Goal: Task Accomplishment & Management: Manage account settings

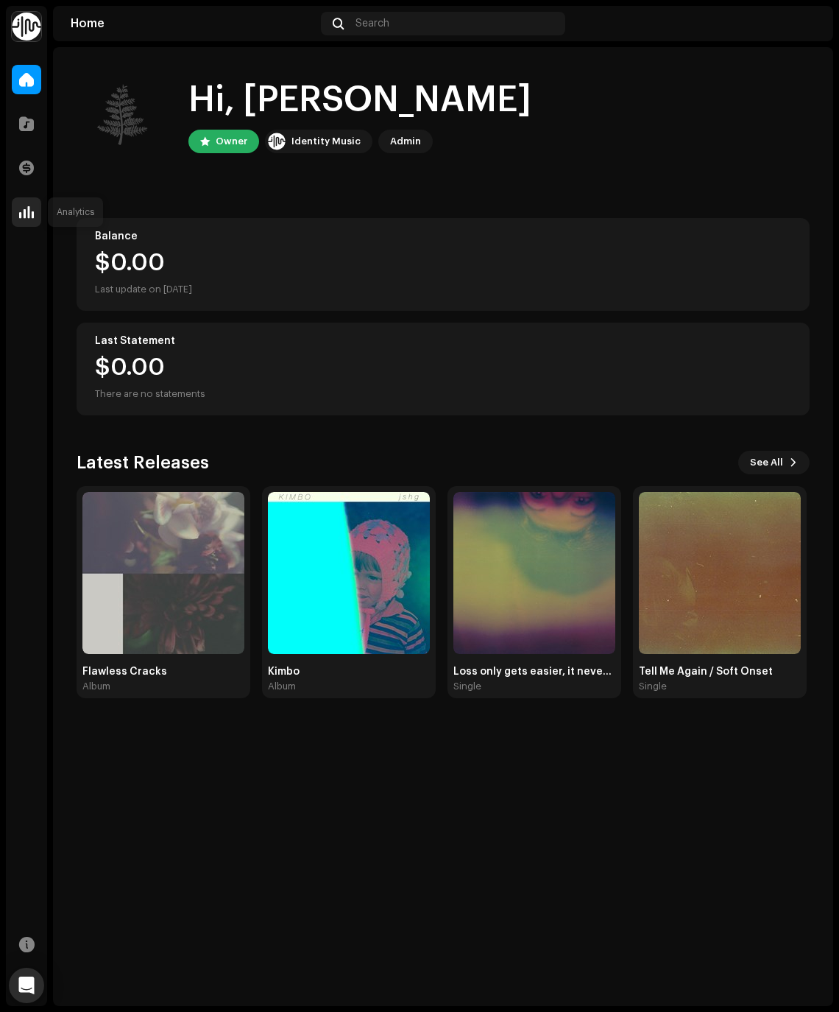
click at [37, 222] on div at bounding box center [26, 211] width 29 height 29
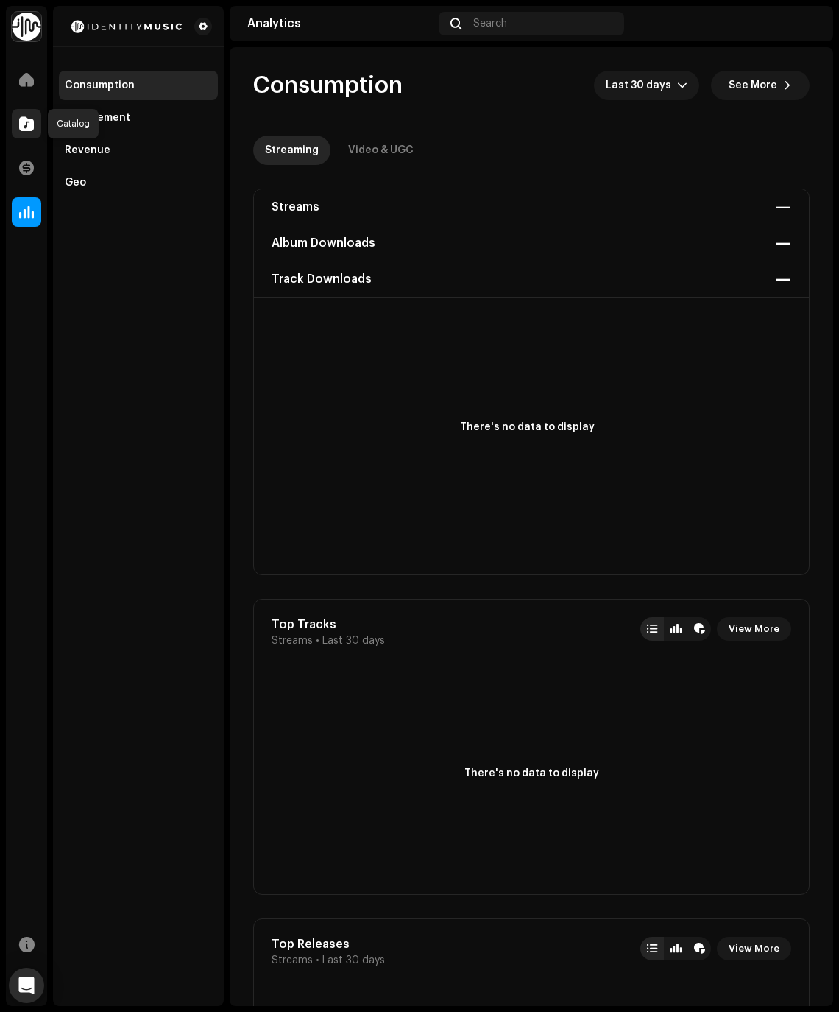
click at [22, 128] on span at bounding box center [26, 124] width 15 height 12
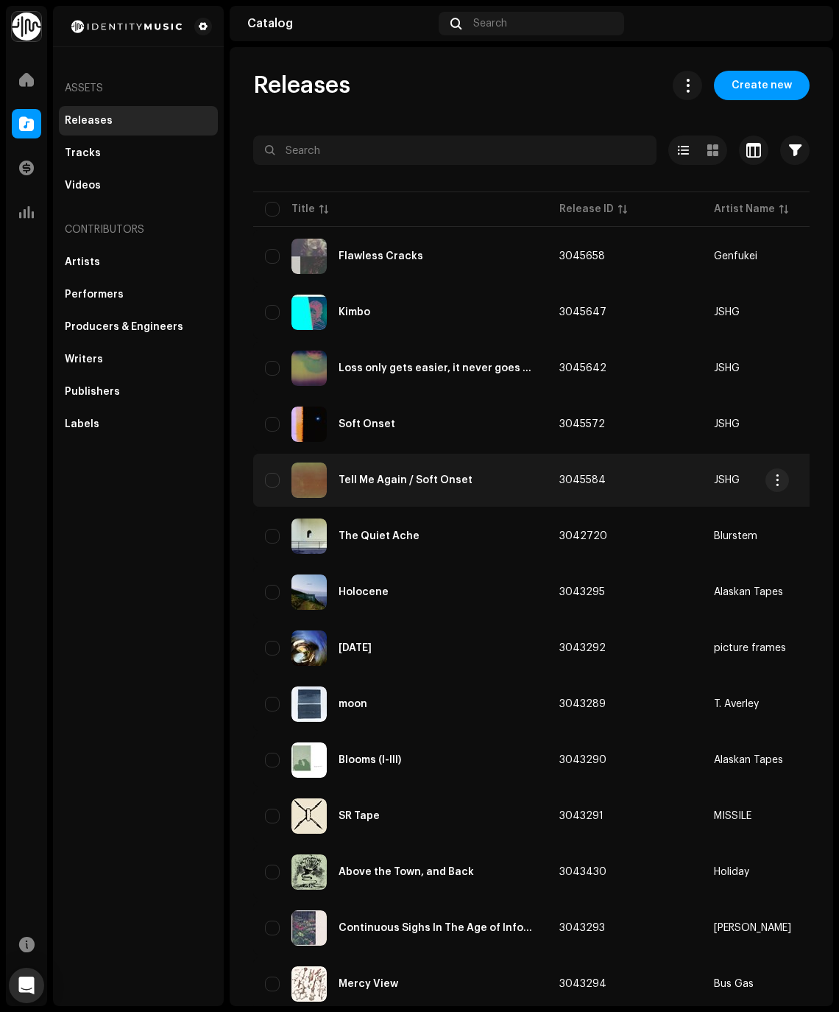
click at [415, 483] on div "Tell Me Again / Soft Onset" at bounding box center [406, 480] width 134 height 10
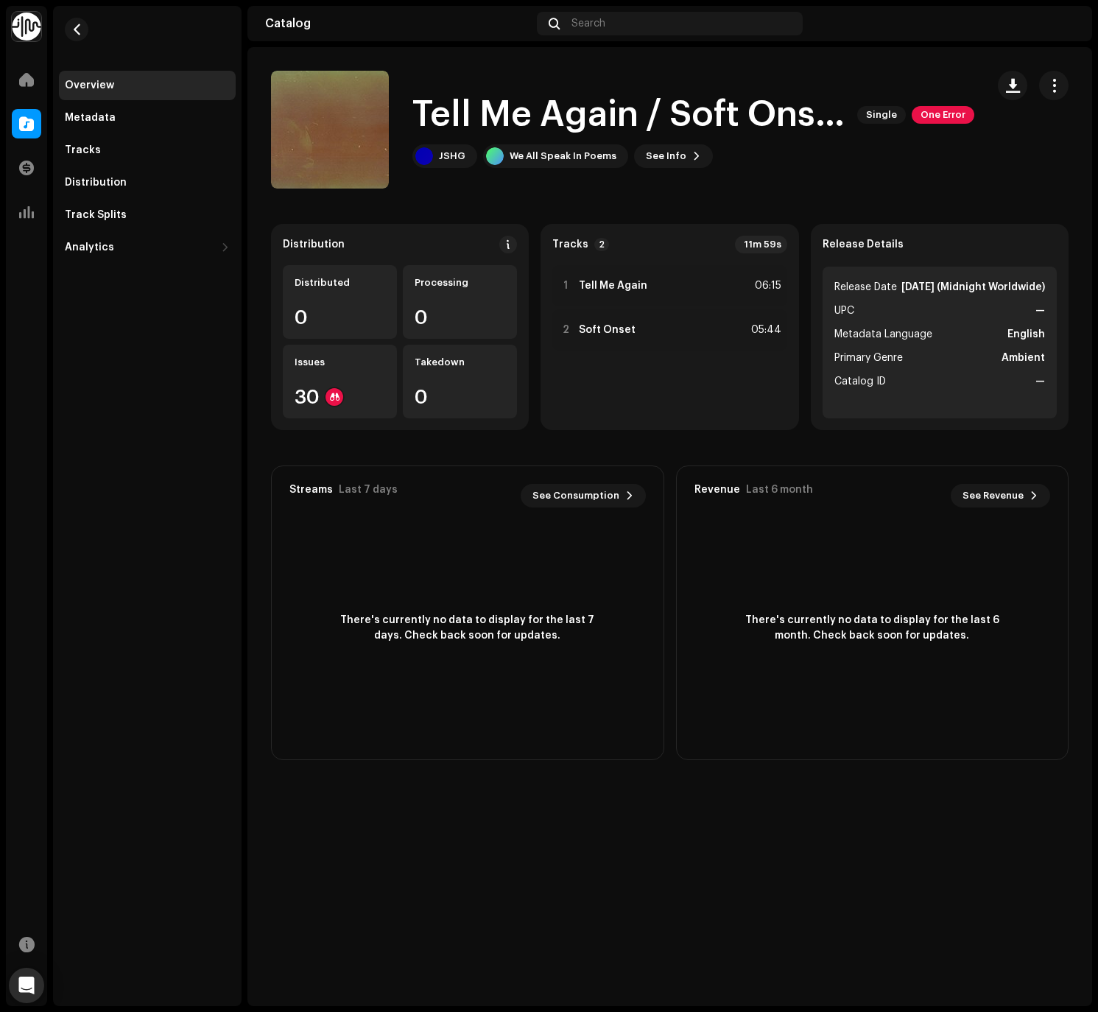
click at [102, 92] on div "Overview" at bounding box center [147, 85] width 177 height 29
click at [25, 121] on span at bounding box center [26, 124] width 15 height 12
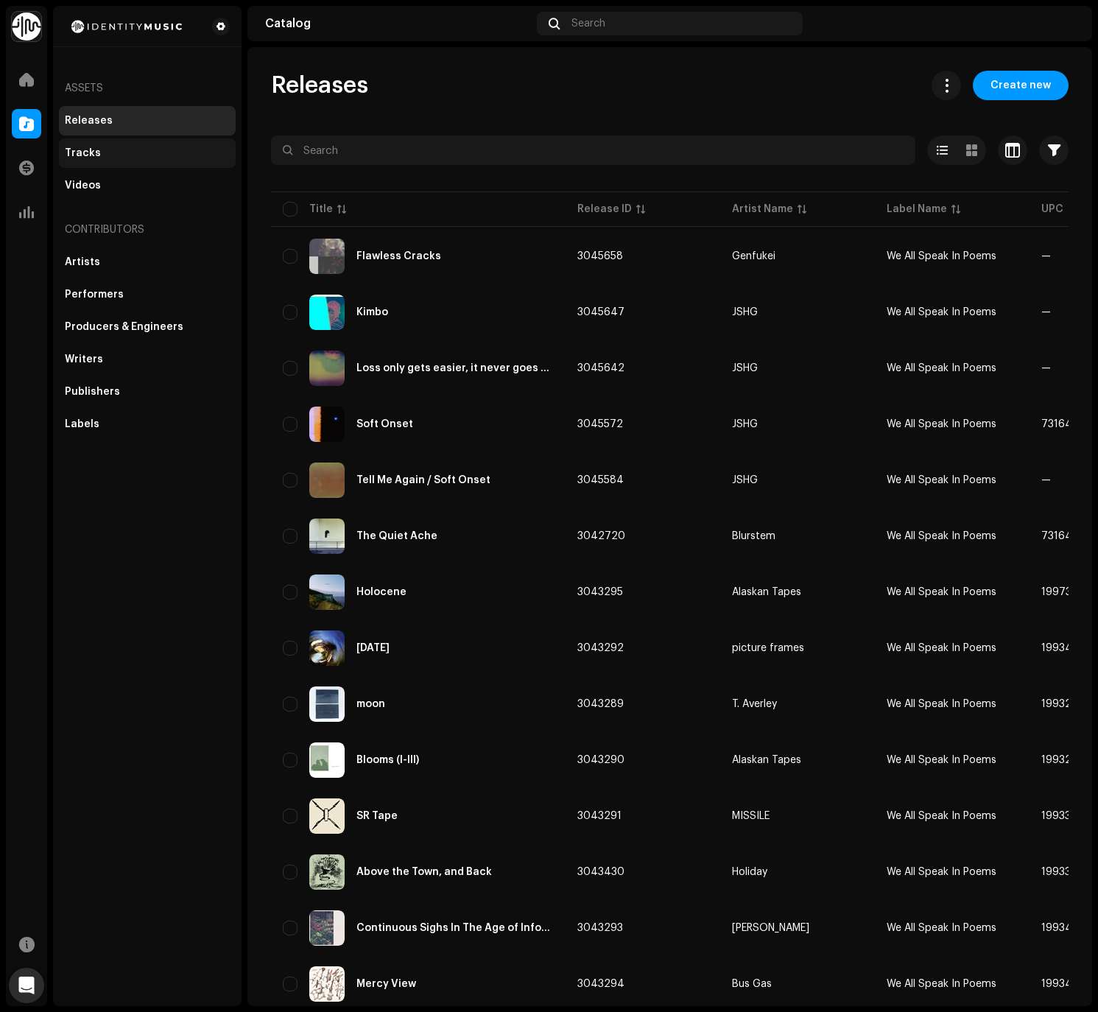
click at [110, 152] on div "Tracks" at bounding box center [147, 153] width 165 height 12
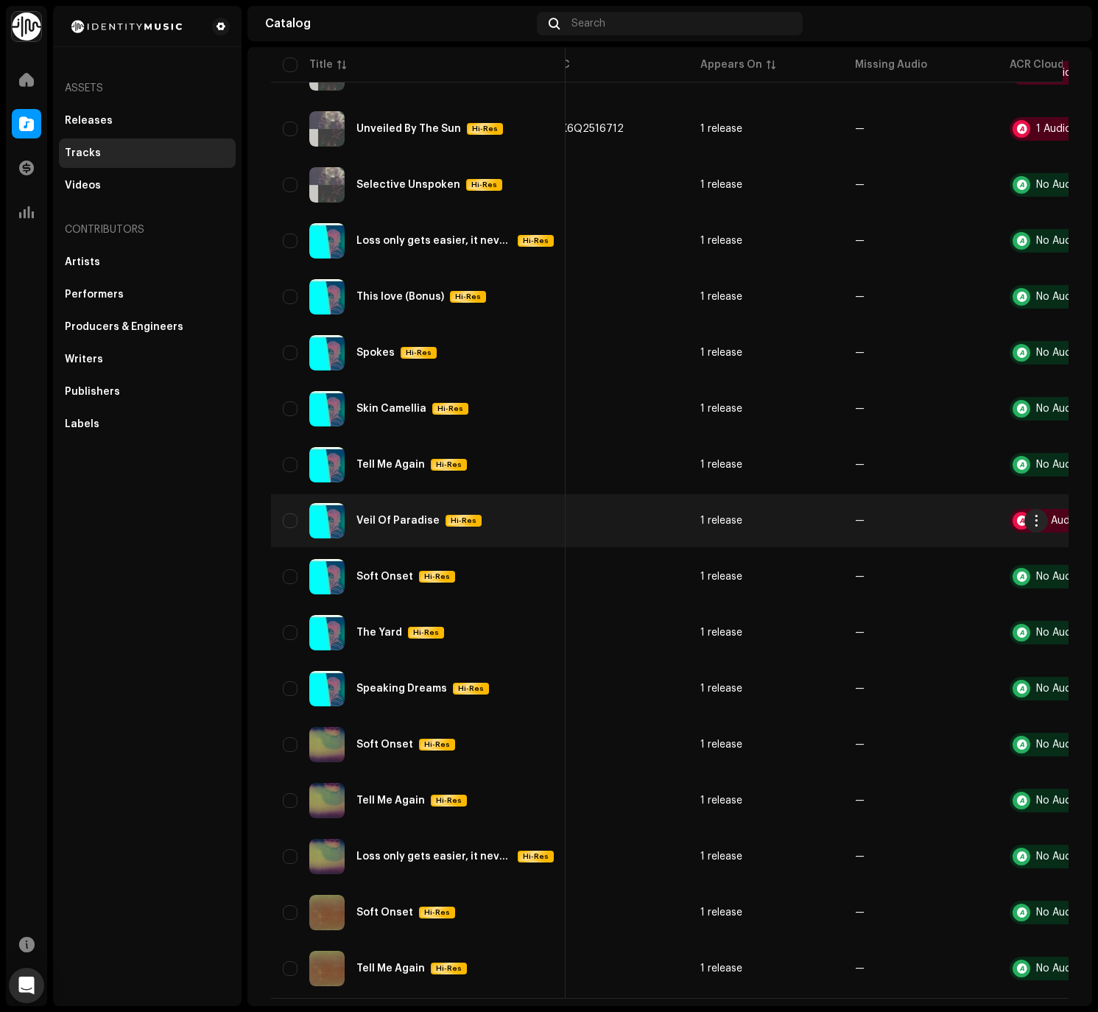
scroll to position [0, 431]
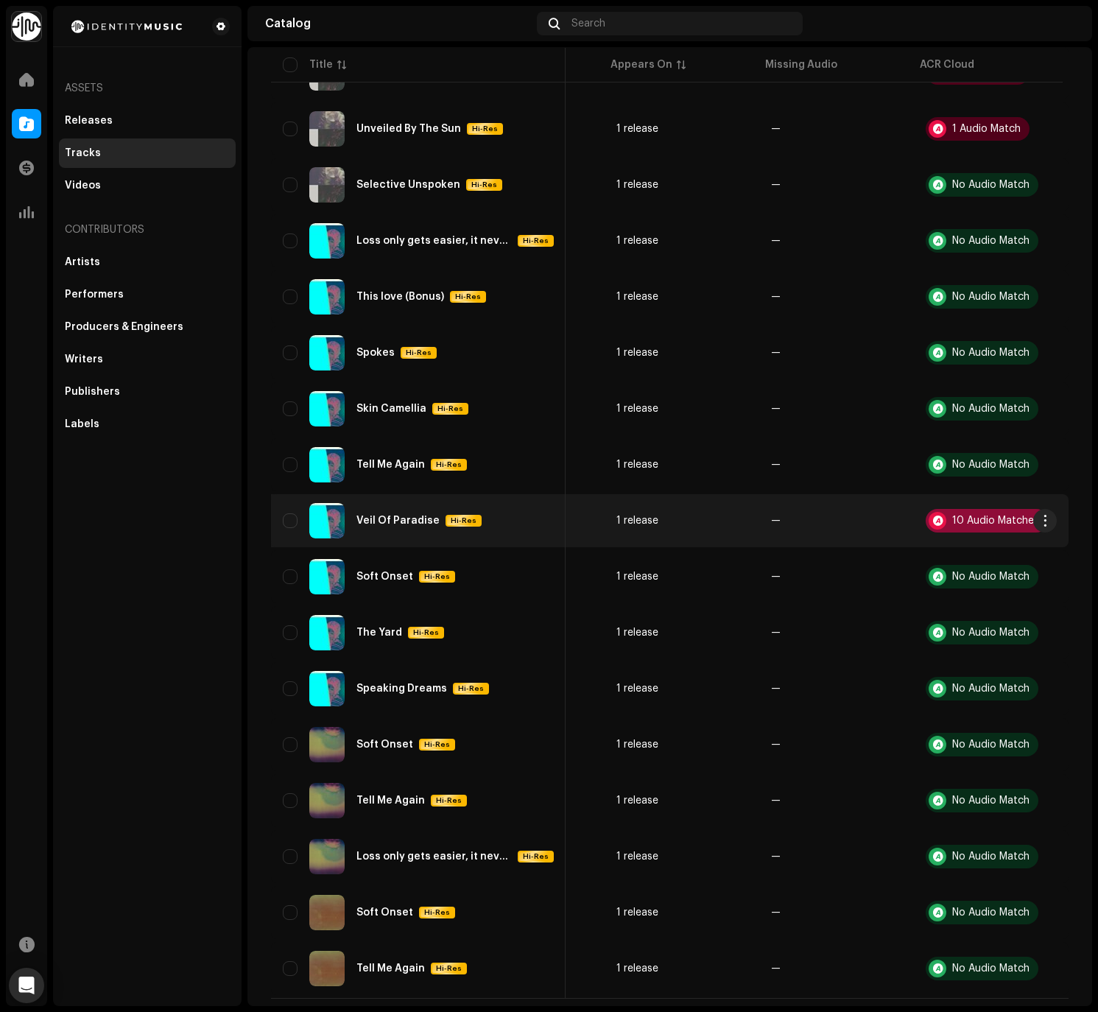
click at [839, 523] on div "10 Audio Matches" at bounding box center [995, 520] width 87 height 10
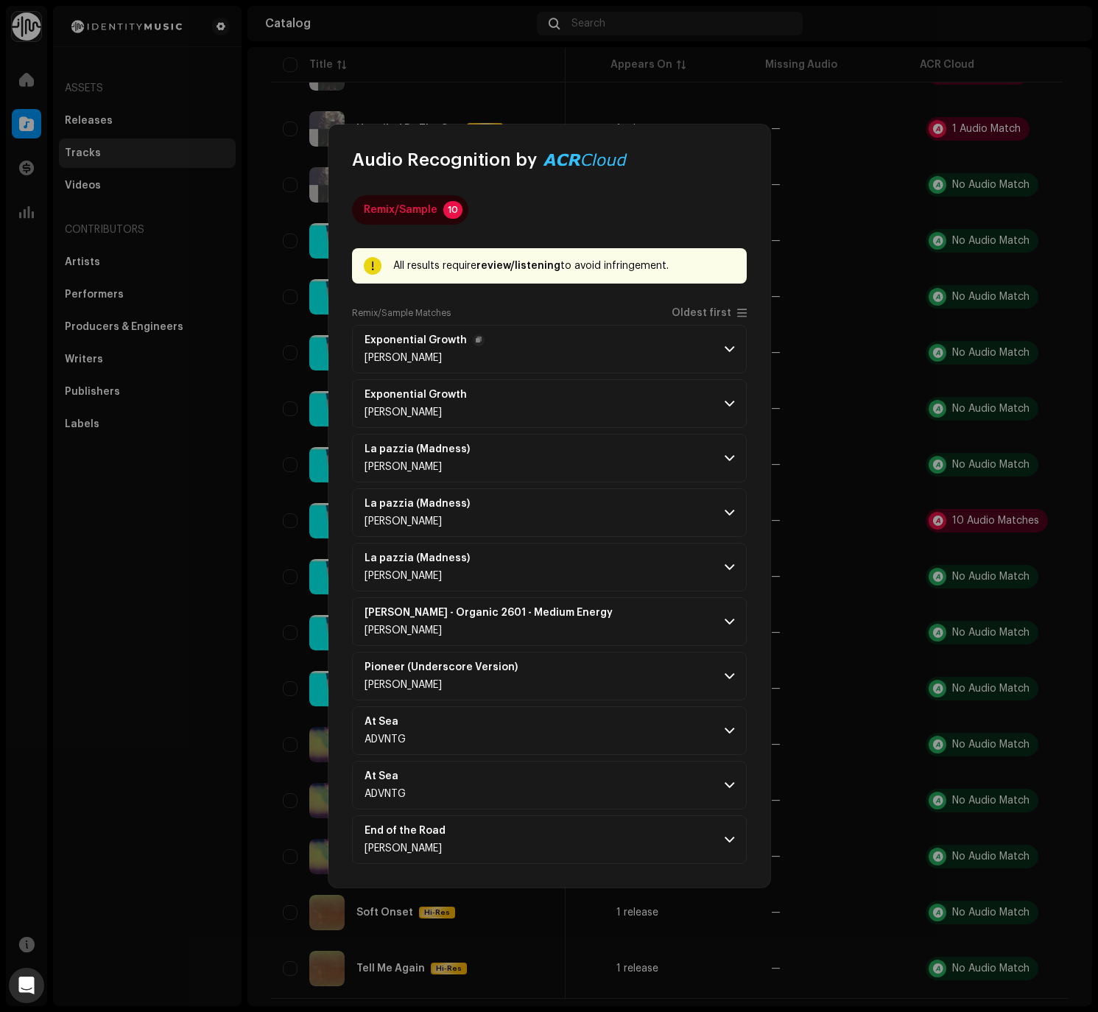
click at [728, 353] on span at bounding box center [730, 349] width 10 height 12
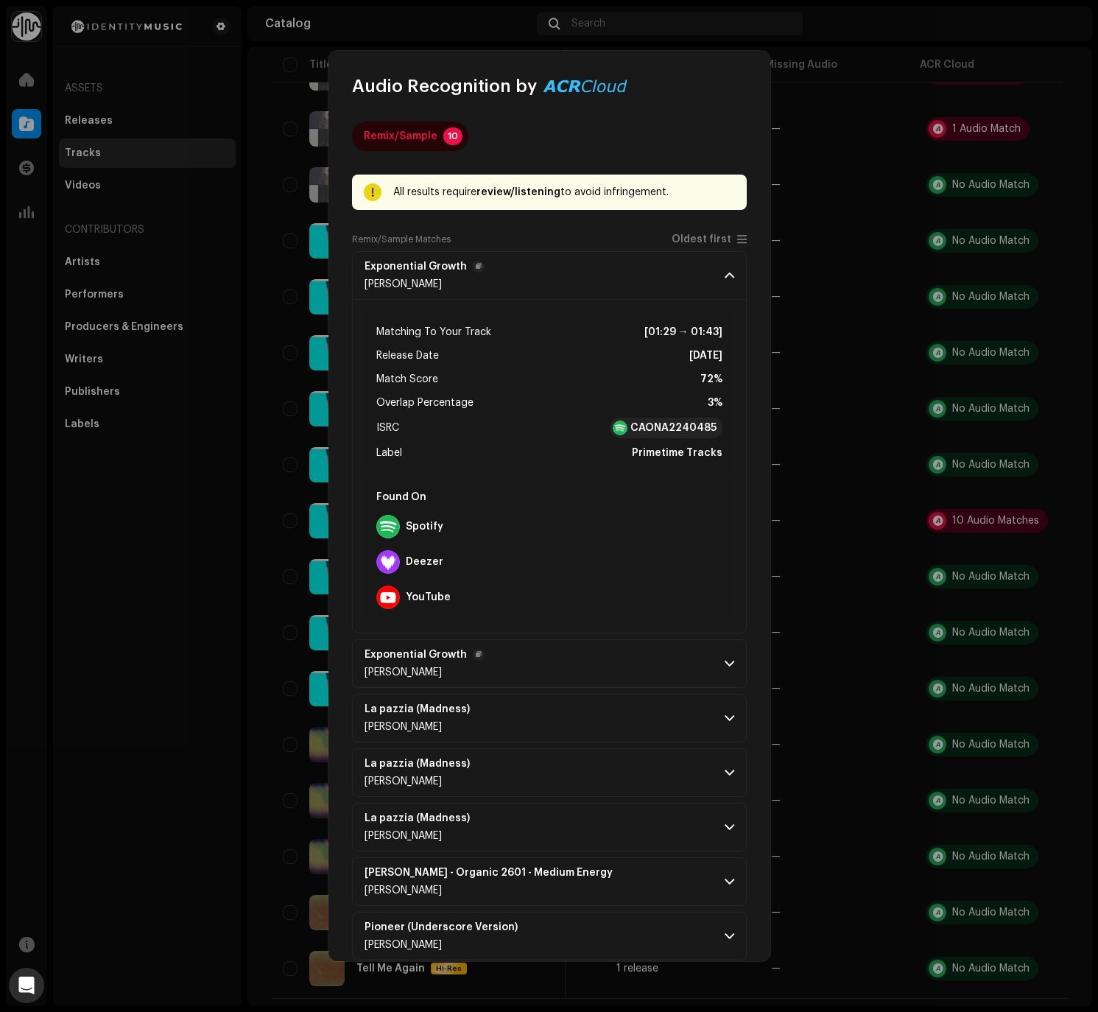
click at [725, 667] on span at bounding box center [730, 664] width 10 height 12
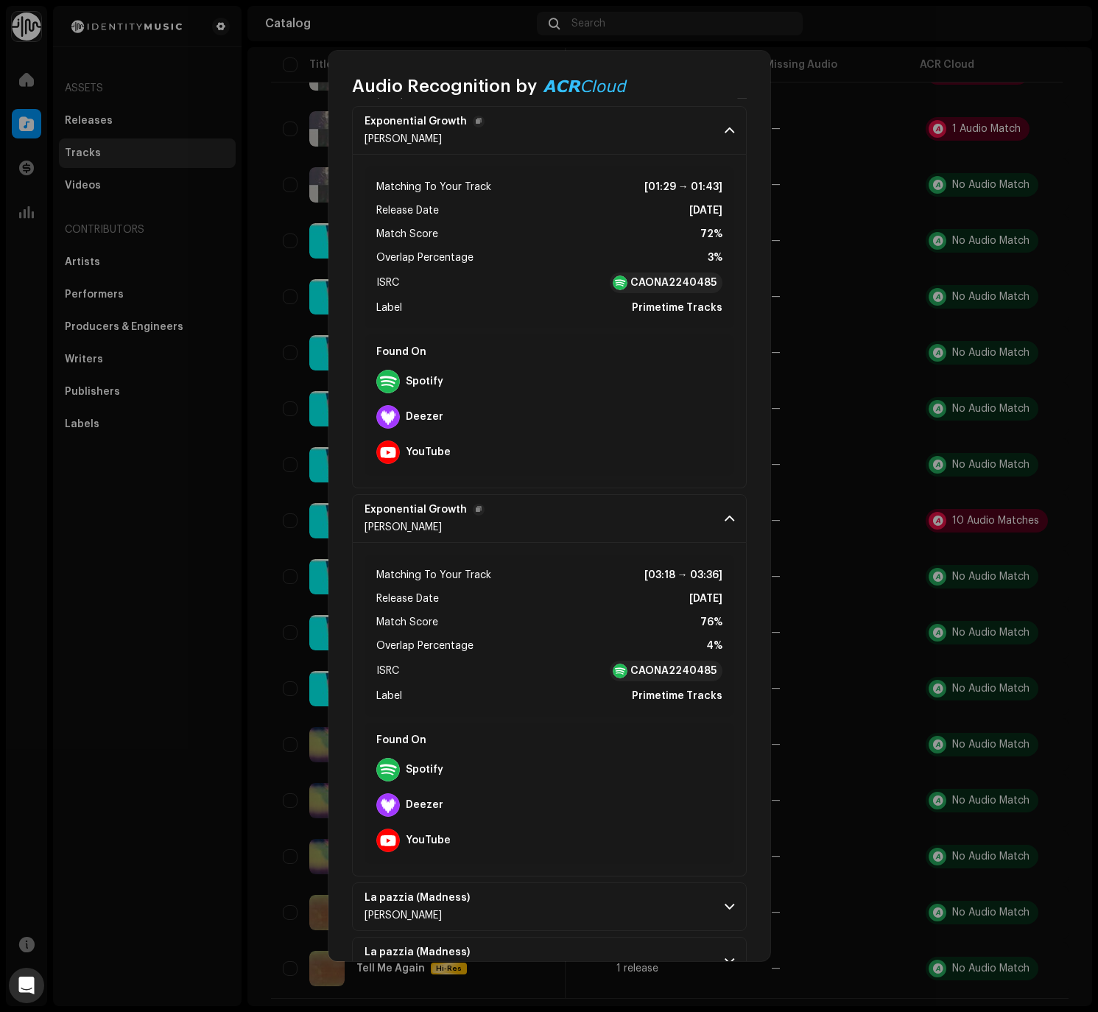
scroll to position [469, 0]
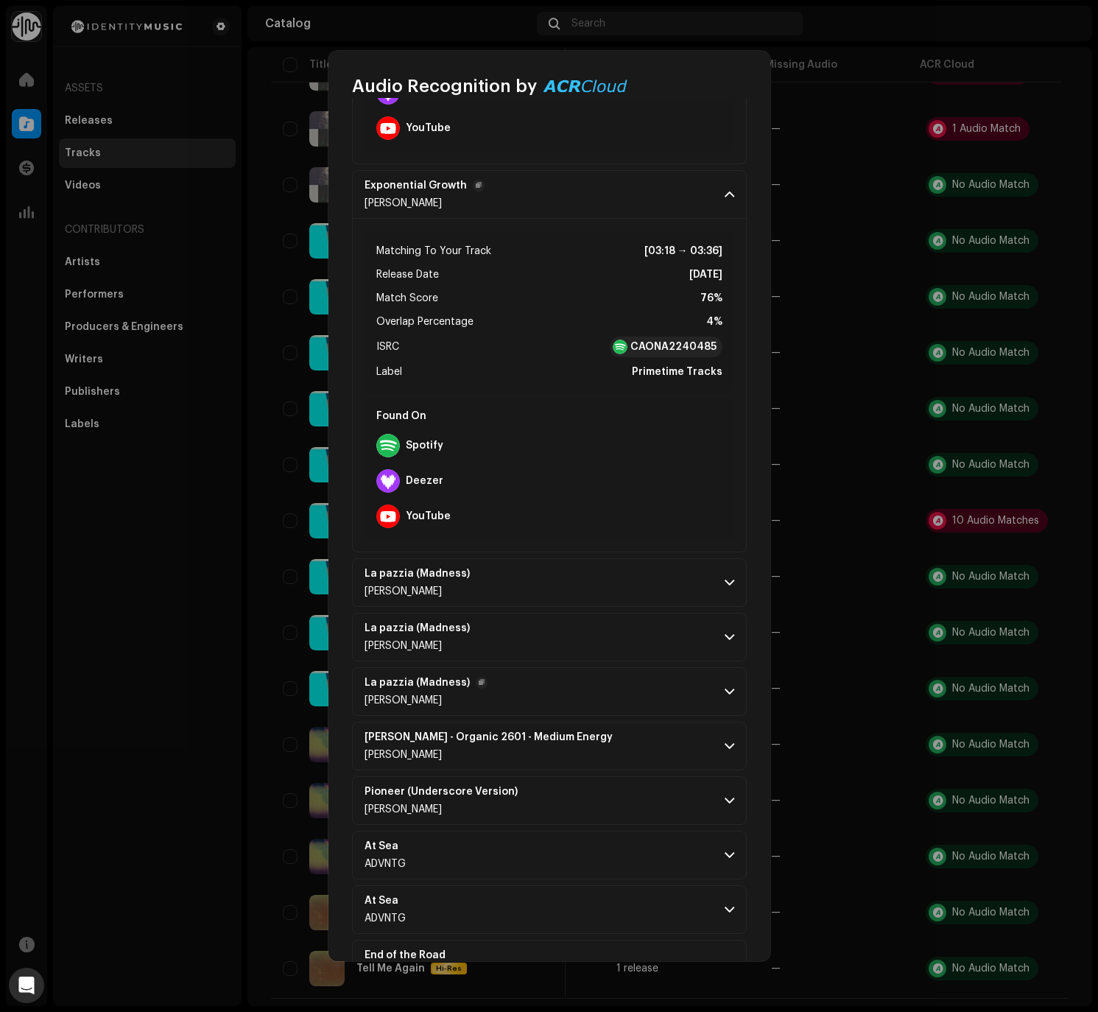
click at [719, 685] on p-accordion-header "La pazzia (Madness) [PERSON_NAME]" at bounding box center [549, 691] width 395 height 49
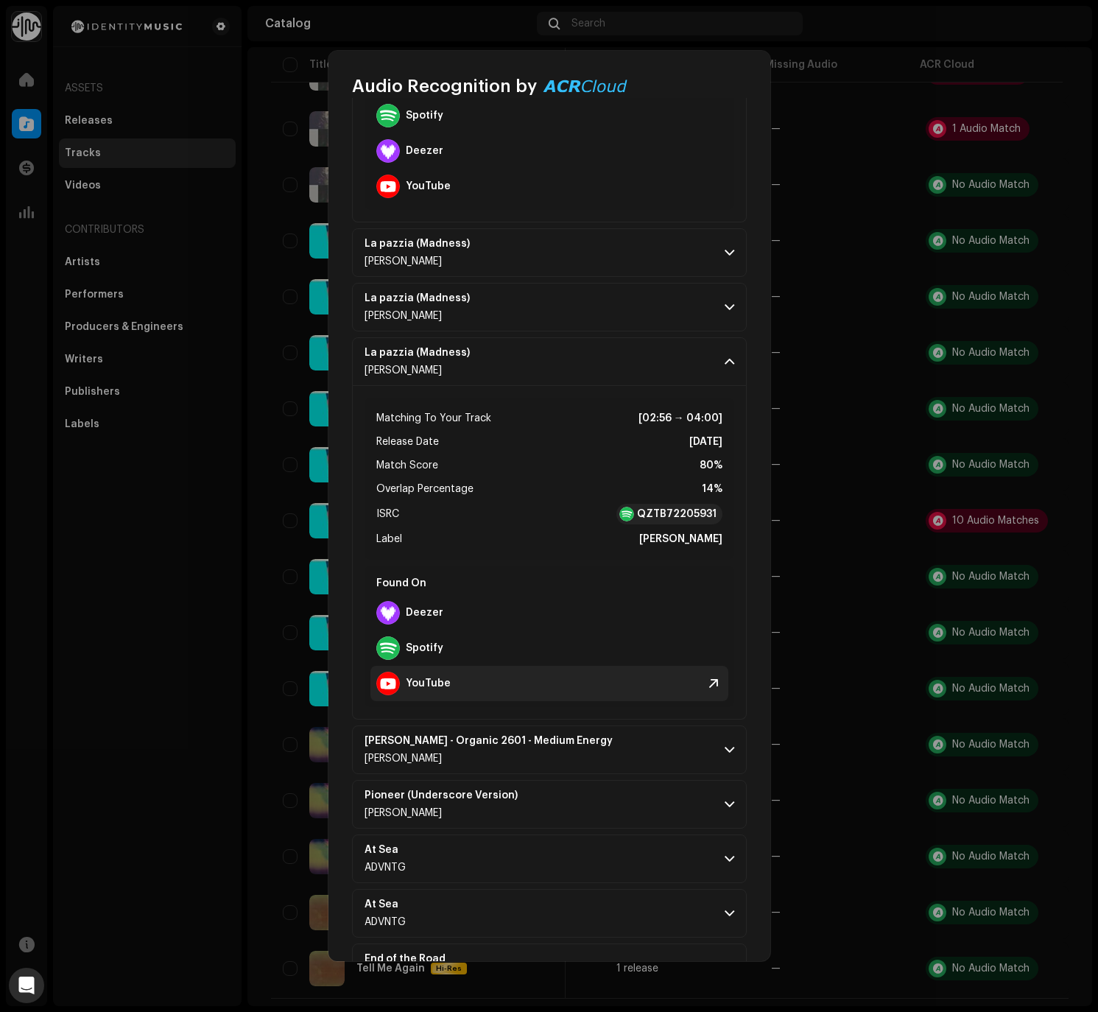
scroll to position [853, 0]
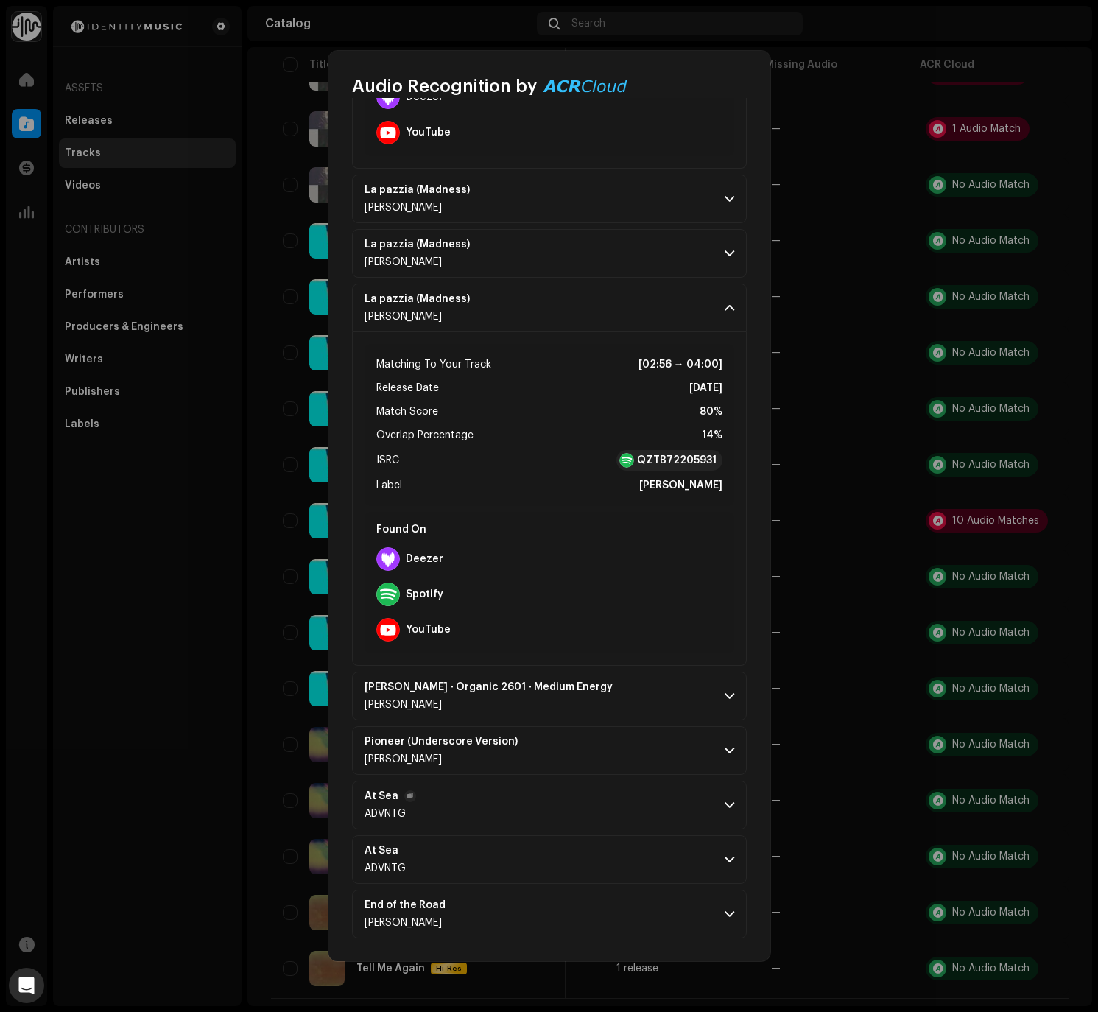
click at [727, 800] on span at bounding box center [730, 805] width 10 height 12
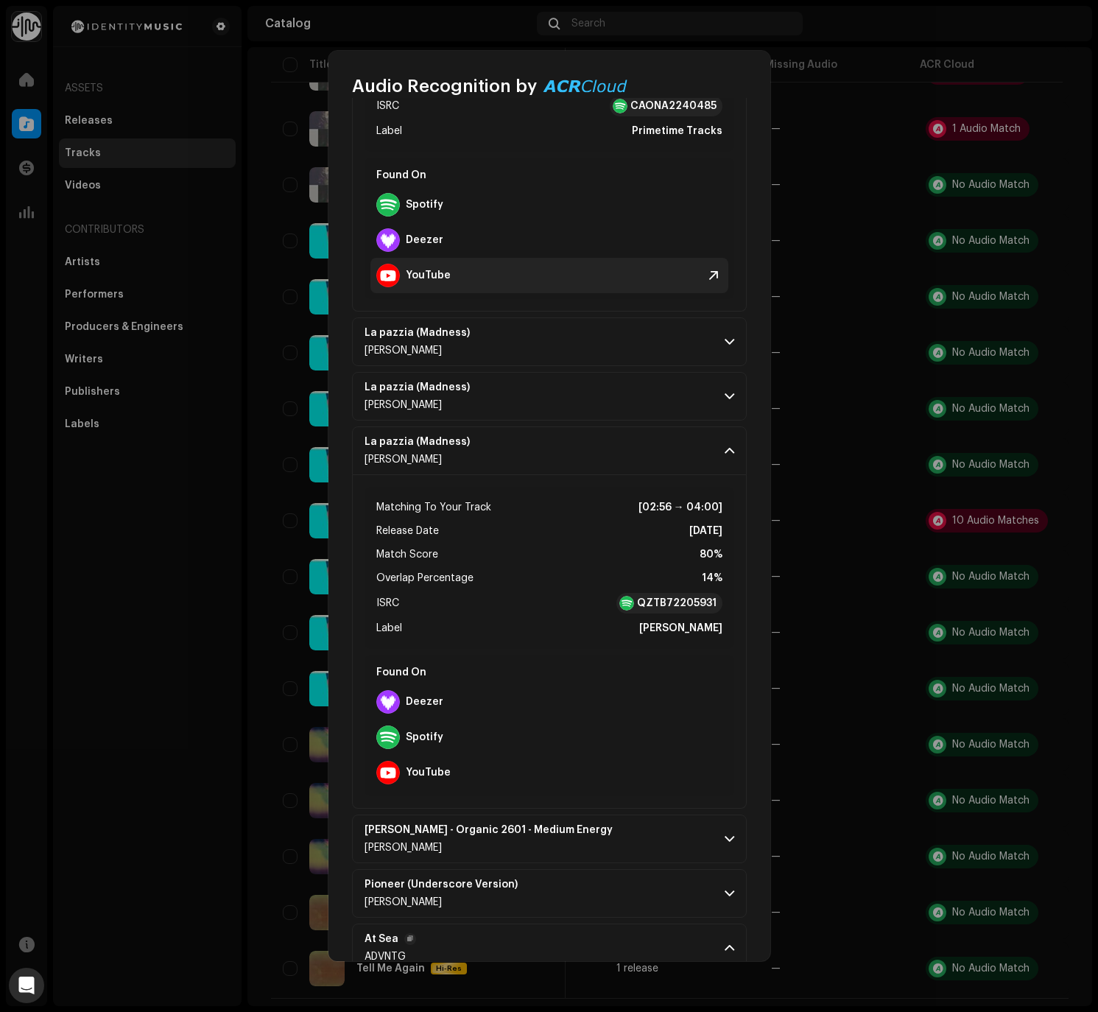
scroll to position [700, 0]
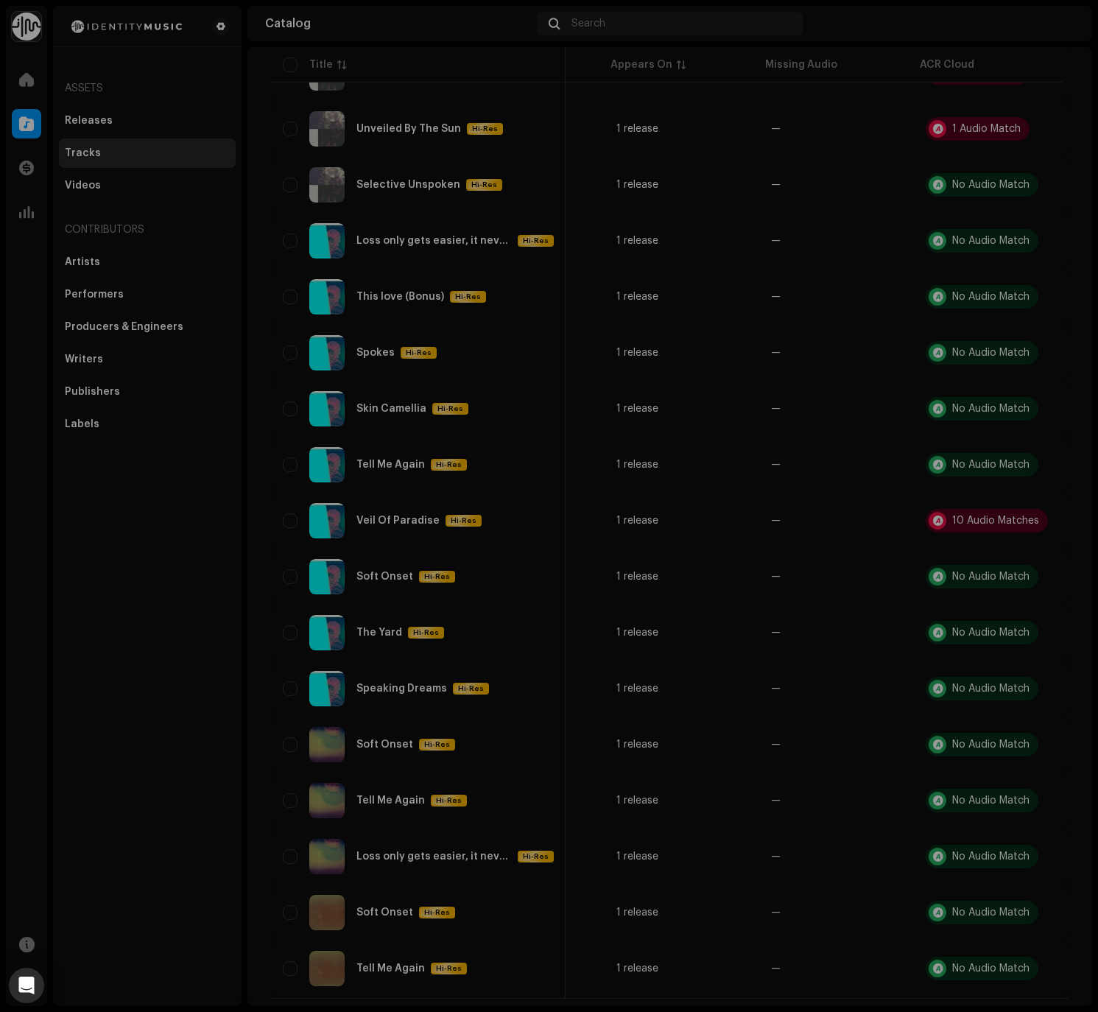
click at [839, 300] on div "Audio Recognition by Remix/Sample 10 All results require review/listening to av…" at bounding box center [549, 506] width 1098 height 1012
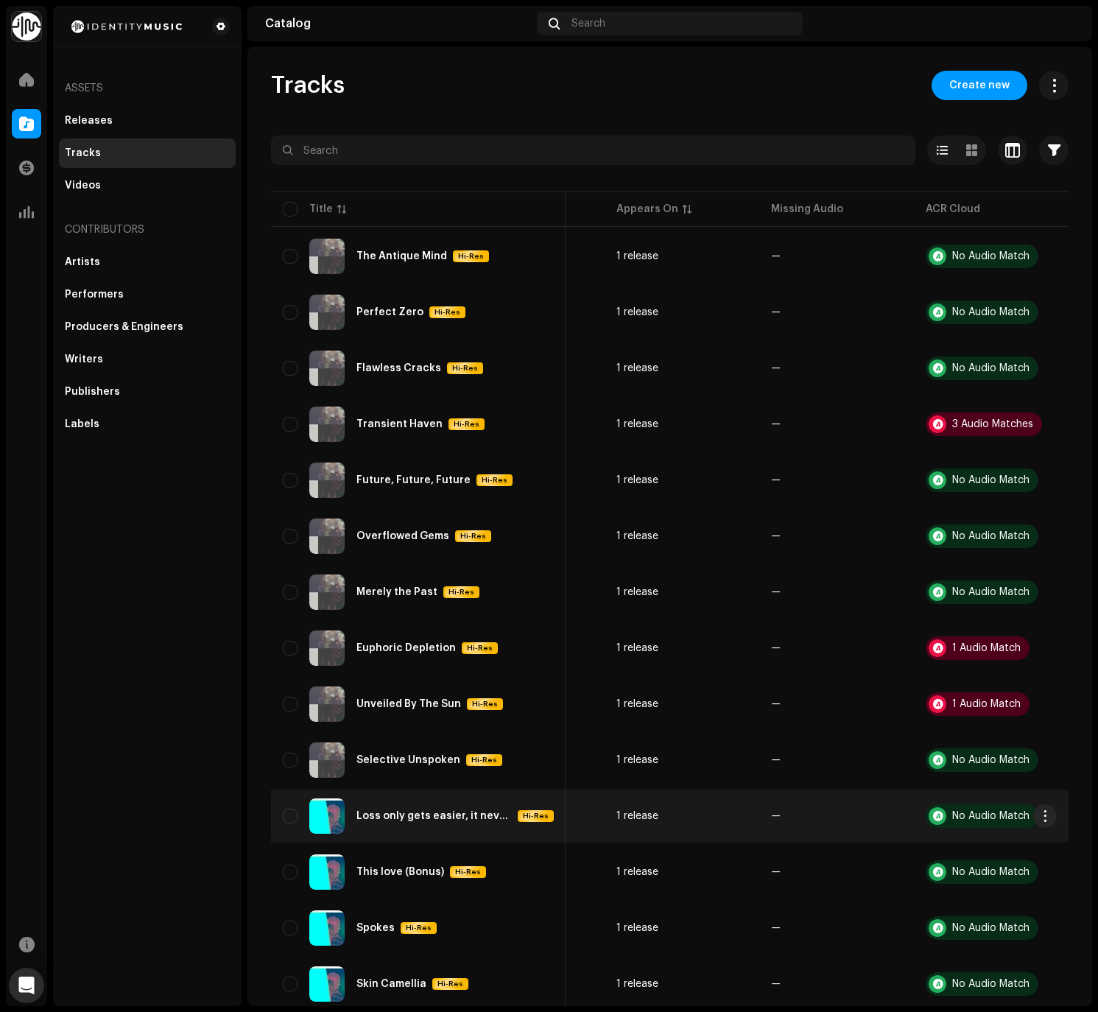
scroll to position [363, 0]
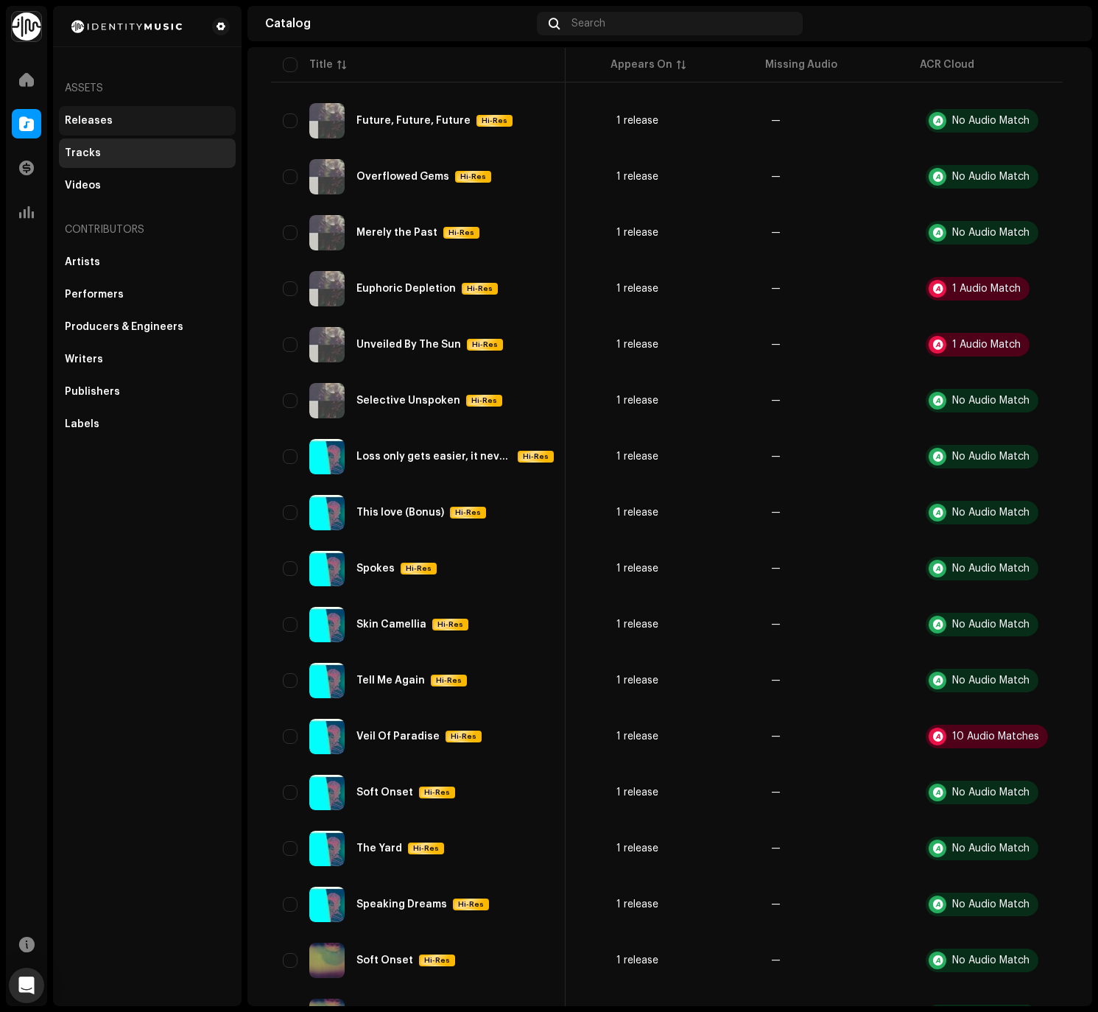
click at [72, 117] on div "Releases" at bounding box center [89, 121] width 48 height 12
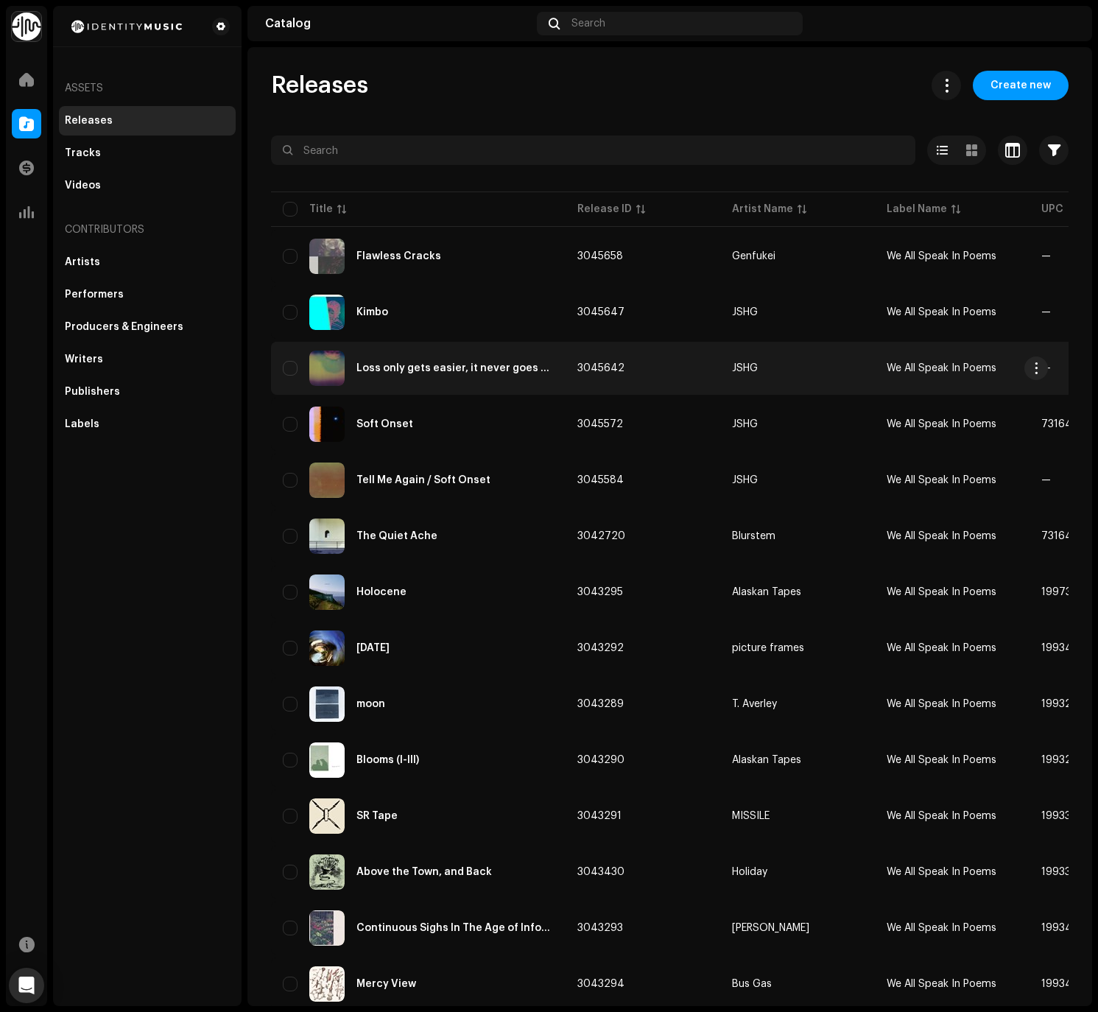
click at [423, 370] on div "Loss only gets easier, it never goes away" at bounding box center [454, 368] width 197 height 10
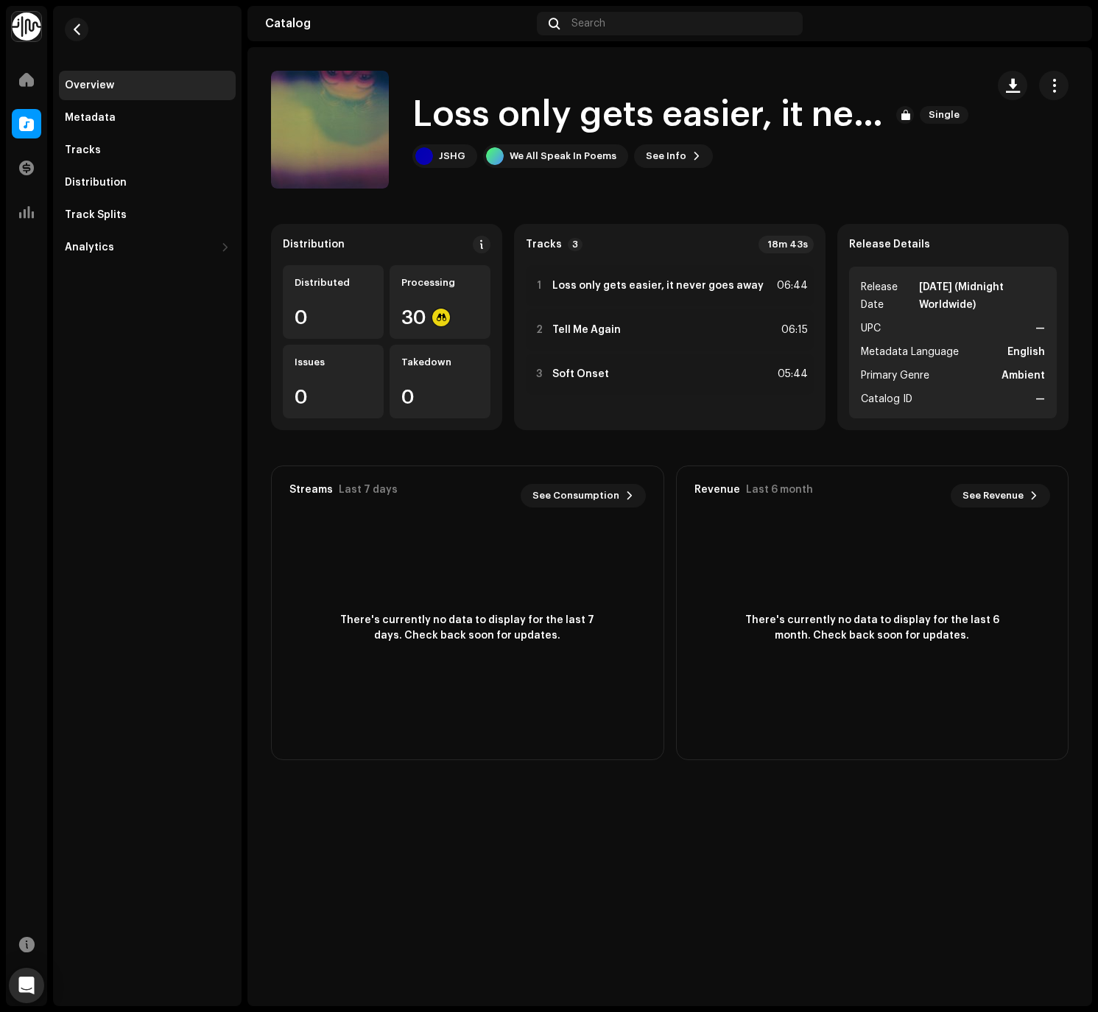
click at [124, 85] on div "Overview" at bounding box center [147, 86] width 165 height 12
click at [141, 91] on div "Overview" at bounding box center [147, 85] width 177 height 29
click at [43, 117] on div "Catalog" at bounding box center [26, 123] width 41 height 41
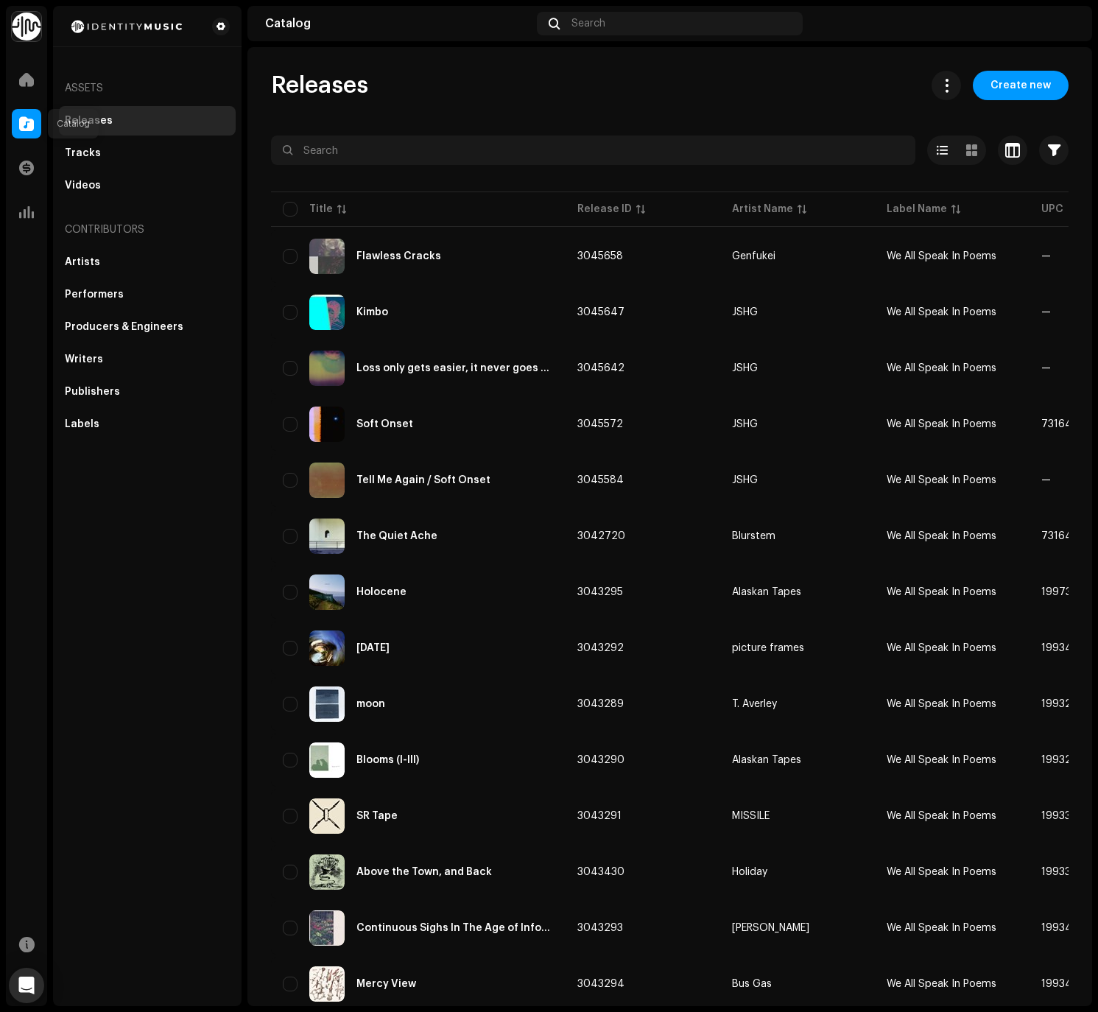
click at [24, 125] on span at bounding box center [26, 124] width 15 height 12
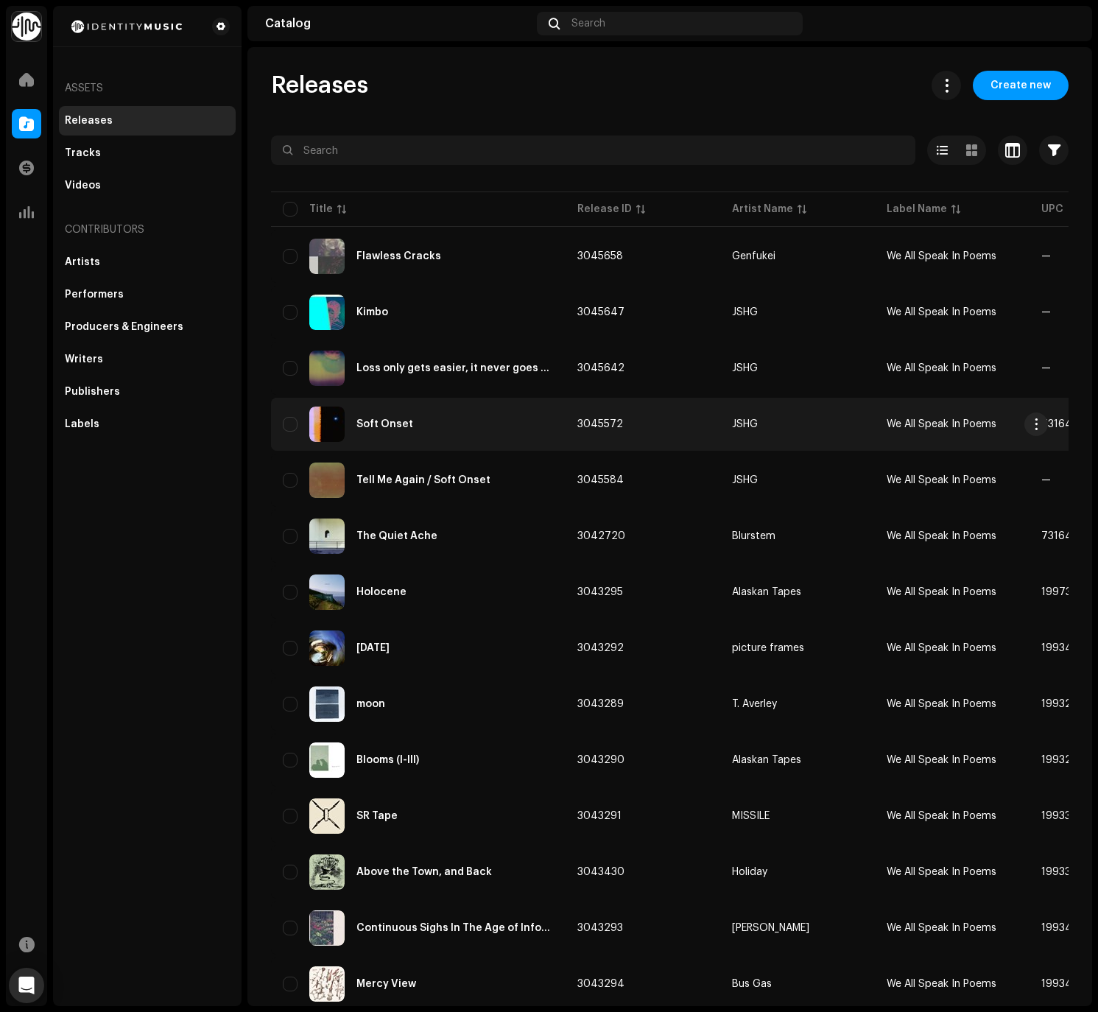
click at [404, 428] on div "Soft Onset" at bounding box center [384, 424] width 57 height 10
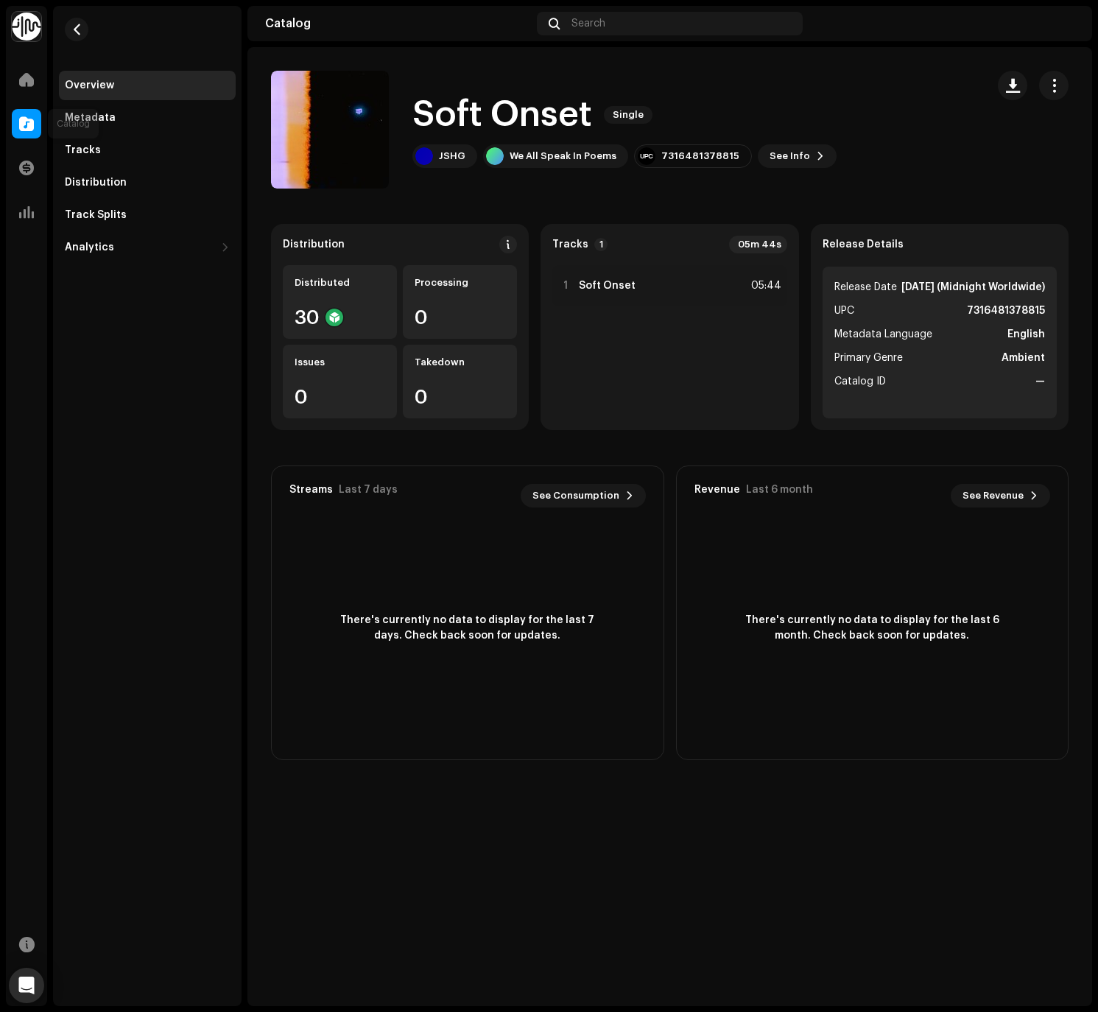
click at [22, 122] on span at bounding box center [26, 124] width 15 height 12
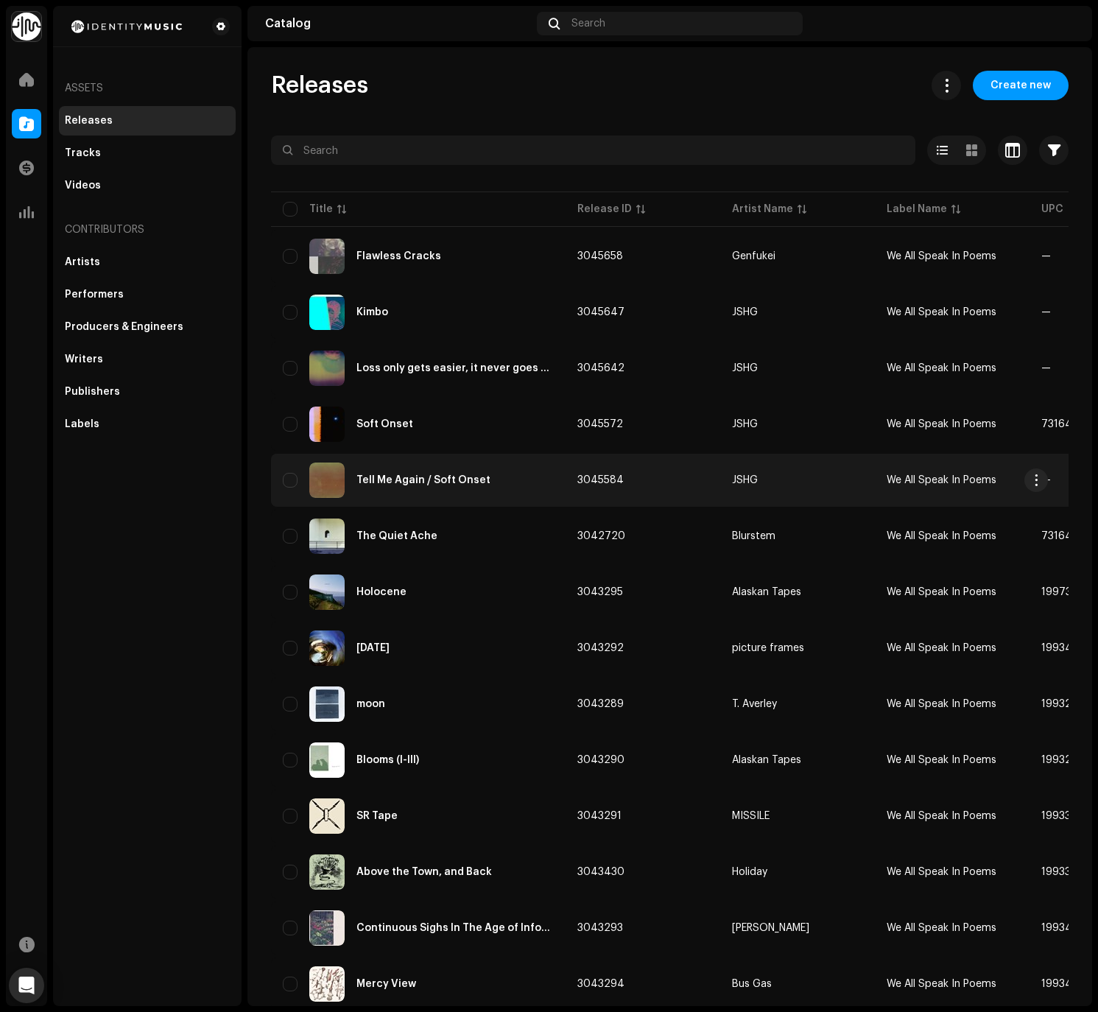
click at [394, 485] on div "Tell Me Again / Soft Onset" at bounding box center [423, 480] width 134 height 10
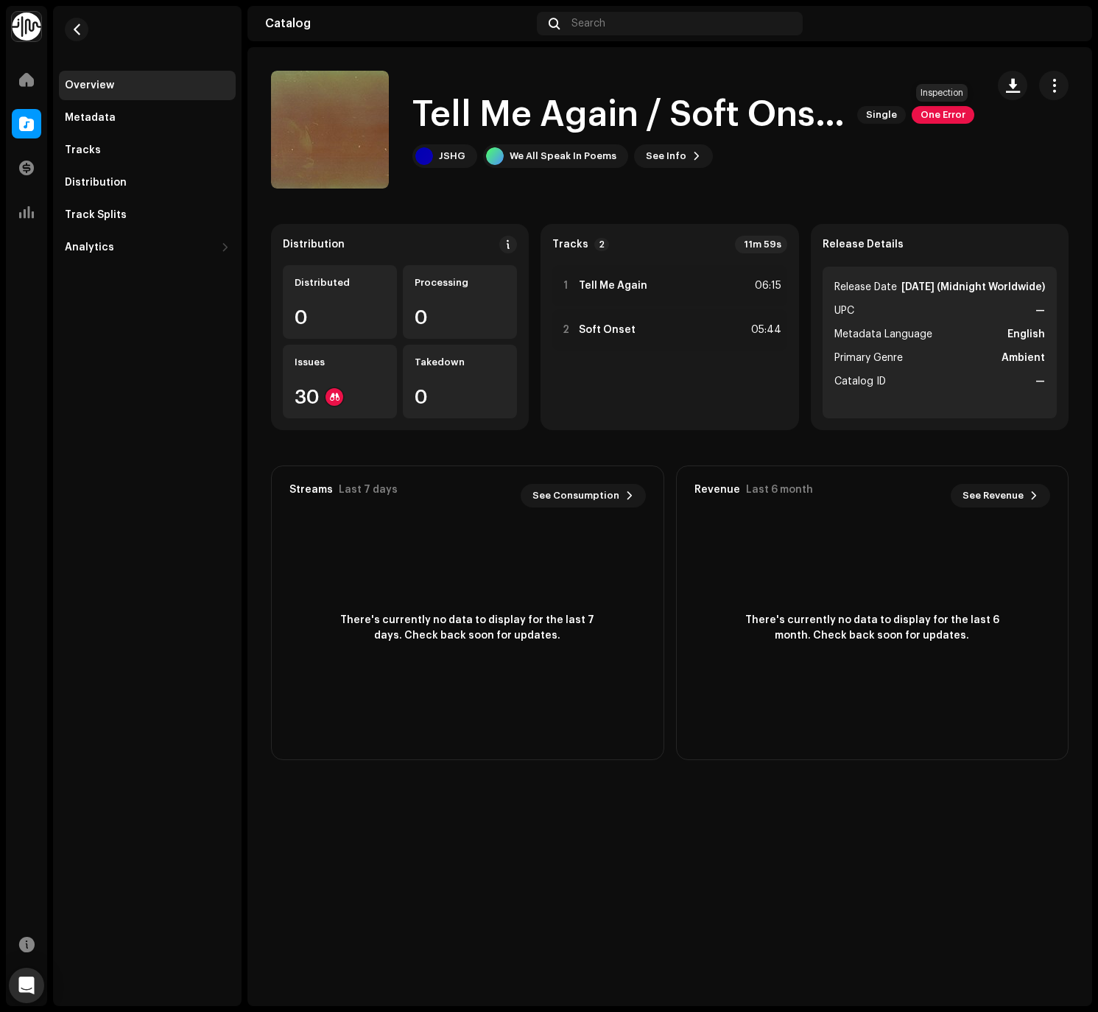
click at [839, 120] on span "One Error" at bounding box center [943, 115] width 63 height 18
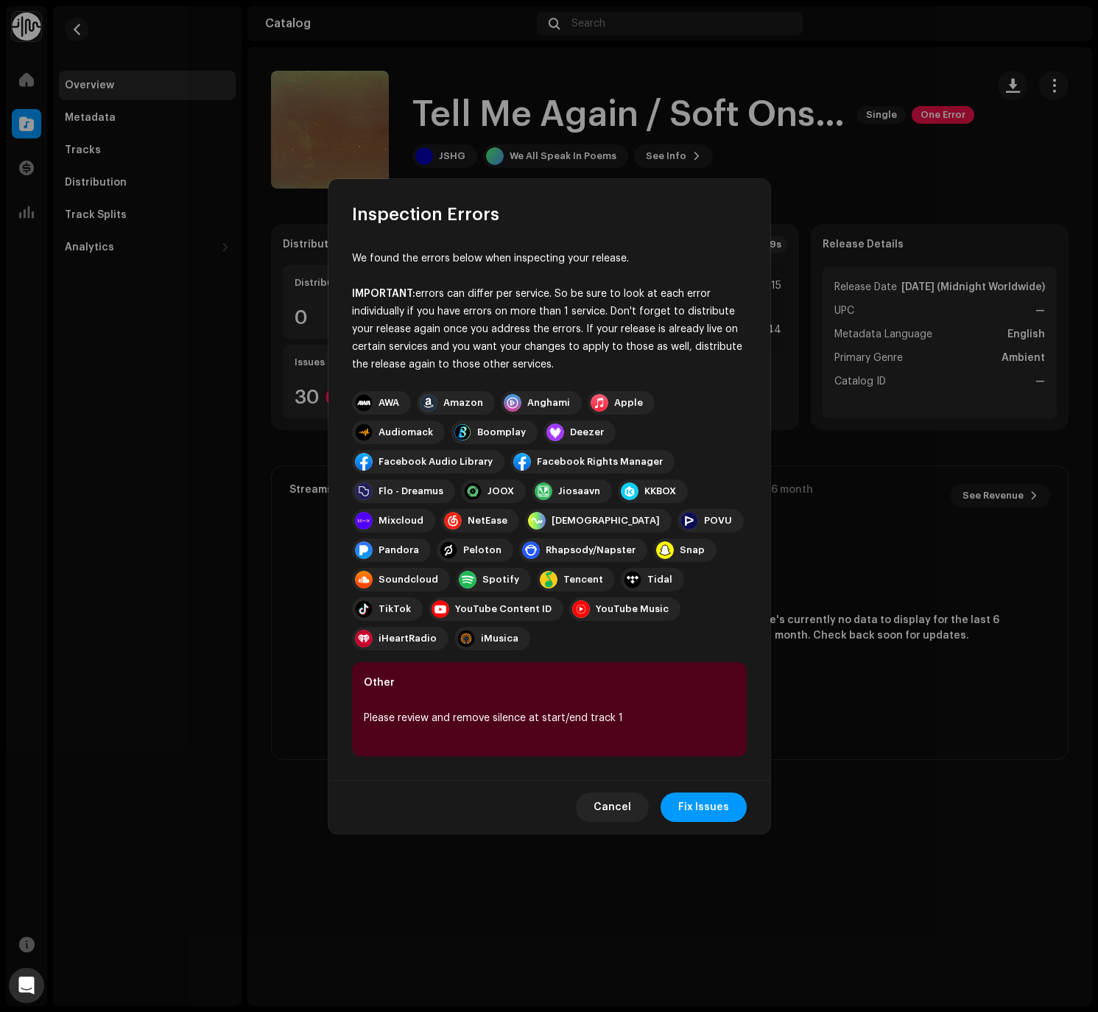
click at [606, 796] on span "Cancel" at bounding box center [613, 806] width 38 height 29
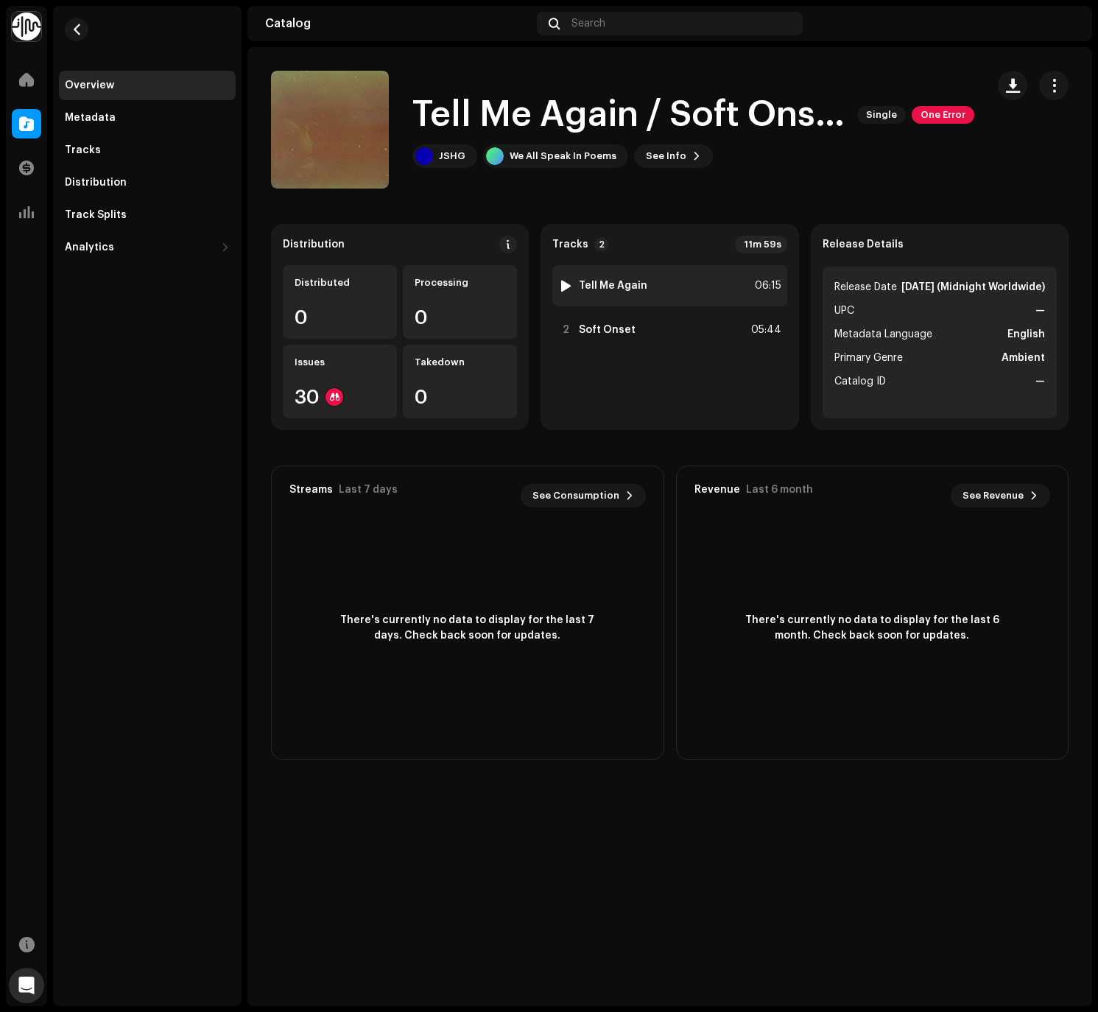
click at [623, 290] on strong "Tell Me Again" at bounding box center [613, 286] width 68 height 12
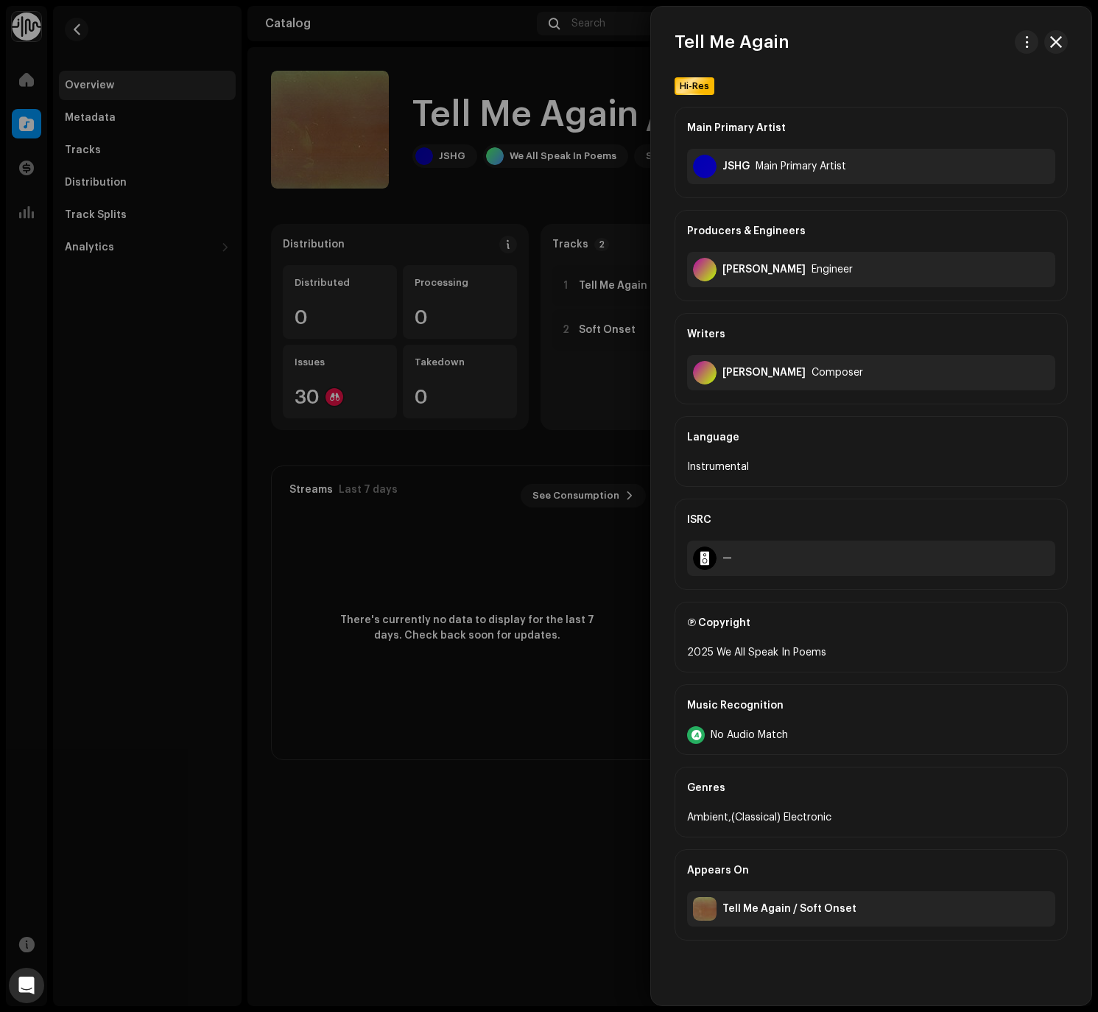
drag, startPoint x: 553, startPoint y: 487, endPoint x: 552, endPoint y: 461, distance: 25.8
click at [554, 486] on div at bounding box center [549, 506] width 1098 height 1012
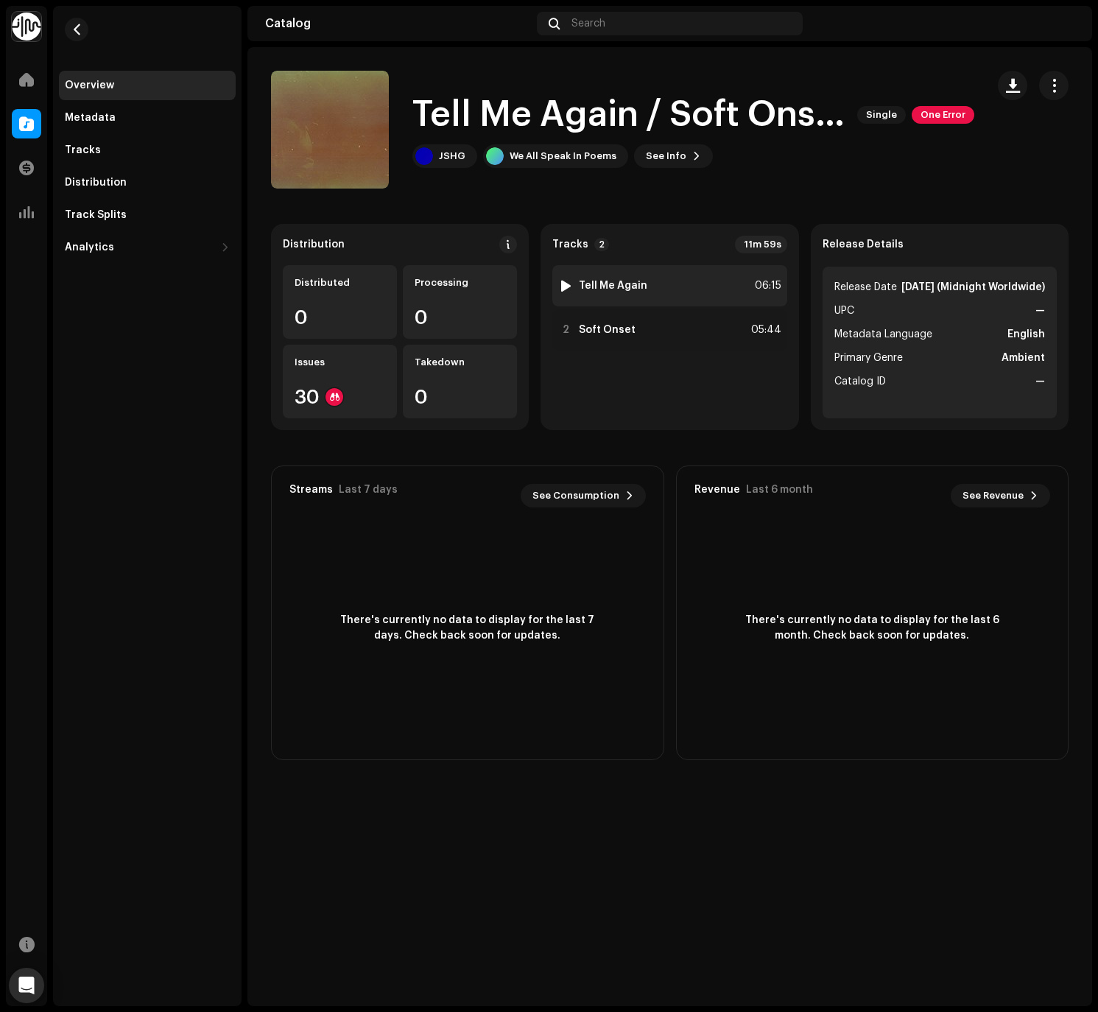
click at [570, 285] on div at bounding box center [565, 286] width 11 height 12
drag, startPoint x: 486, startPoint y: 977, endPoint x: 470, endPoint y: 979, distance: 16.4
click at [470, 979] on div "00:10 06:15" at bounding box center [715, 976] width 563 height 12
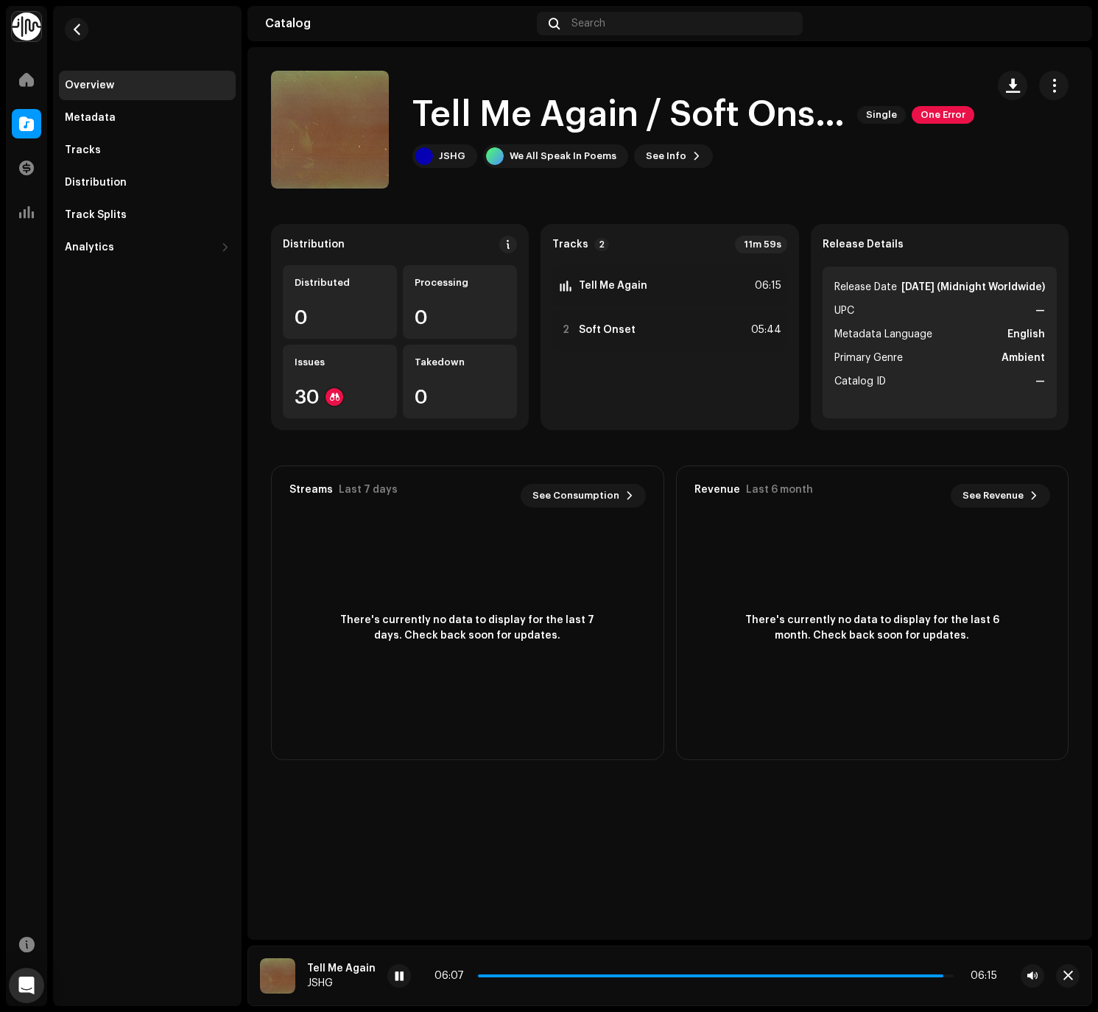
drag, startPoint x: 478, startPoint y: 976, endPoint x: 944, endPoint y: 980, distance: 466.1
click at [839, 980] on div "06:07 06:15" at bounding box center [715, 976] width 563 height 12
drag, startPoint x: 946, startPoint y: 978, endPoint x: 935, endPoint y: 978, distance: 10.3
click at [839, 978] on div "06:00 06:15" at bounding box center [715, 976] width 566 height 12
click at [839, 86] on button "button" at bounding box center [1053, 85] width 29 height 29
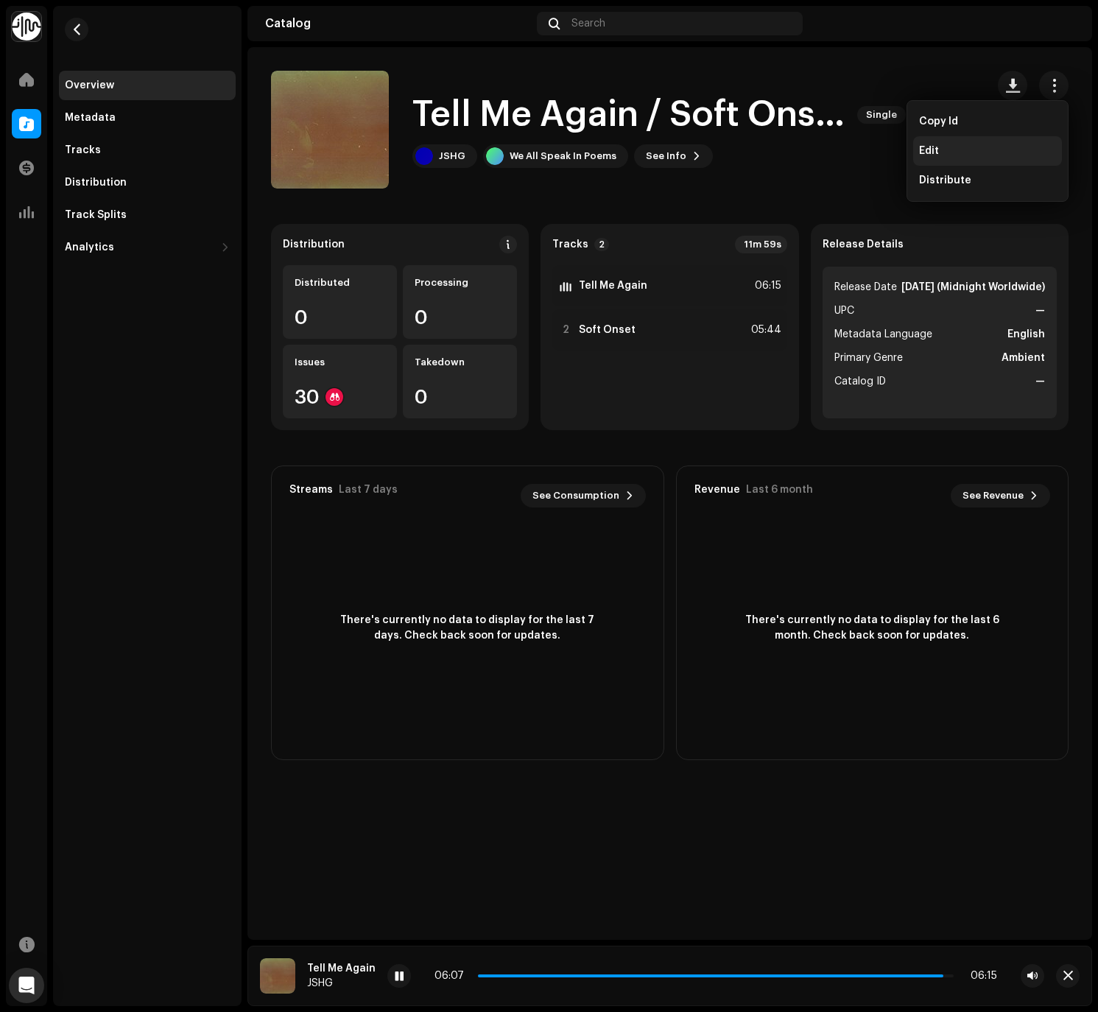
click at [839, 147] on div "Edit" at bounding box center [987, 151] width 137 height 12
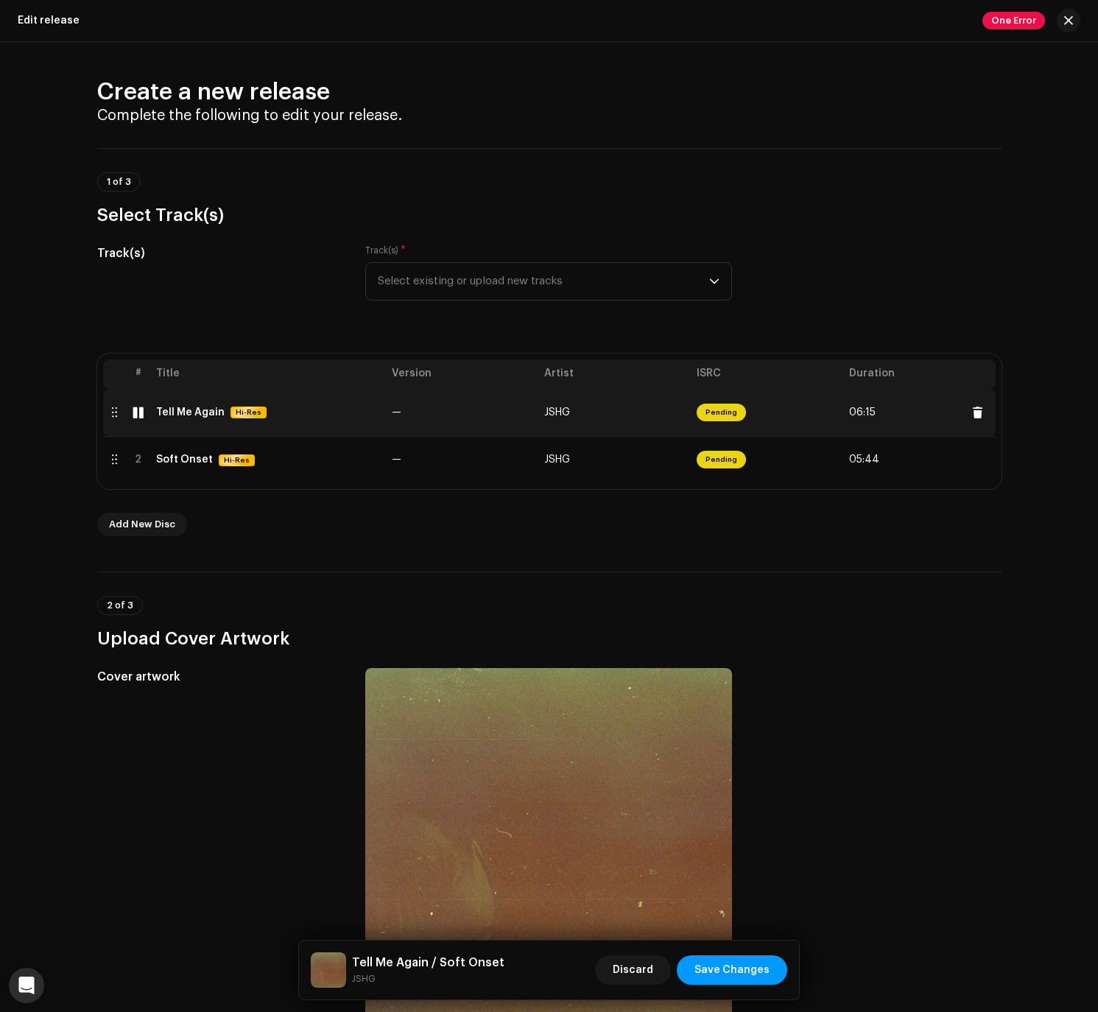
click at [208, 416] on div "Tell Me Again" at bounding box center [190, 412] width 68 height 12
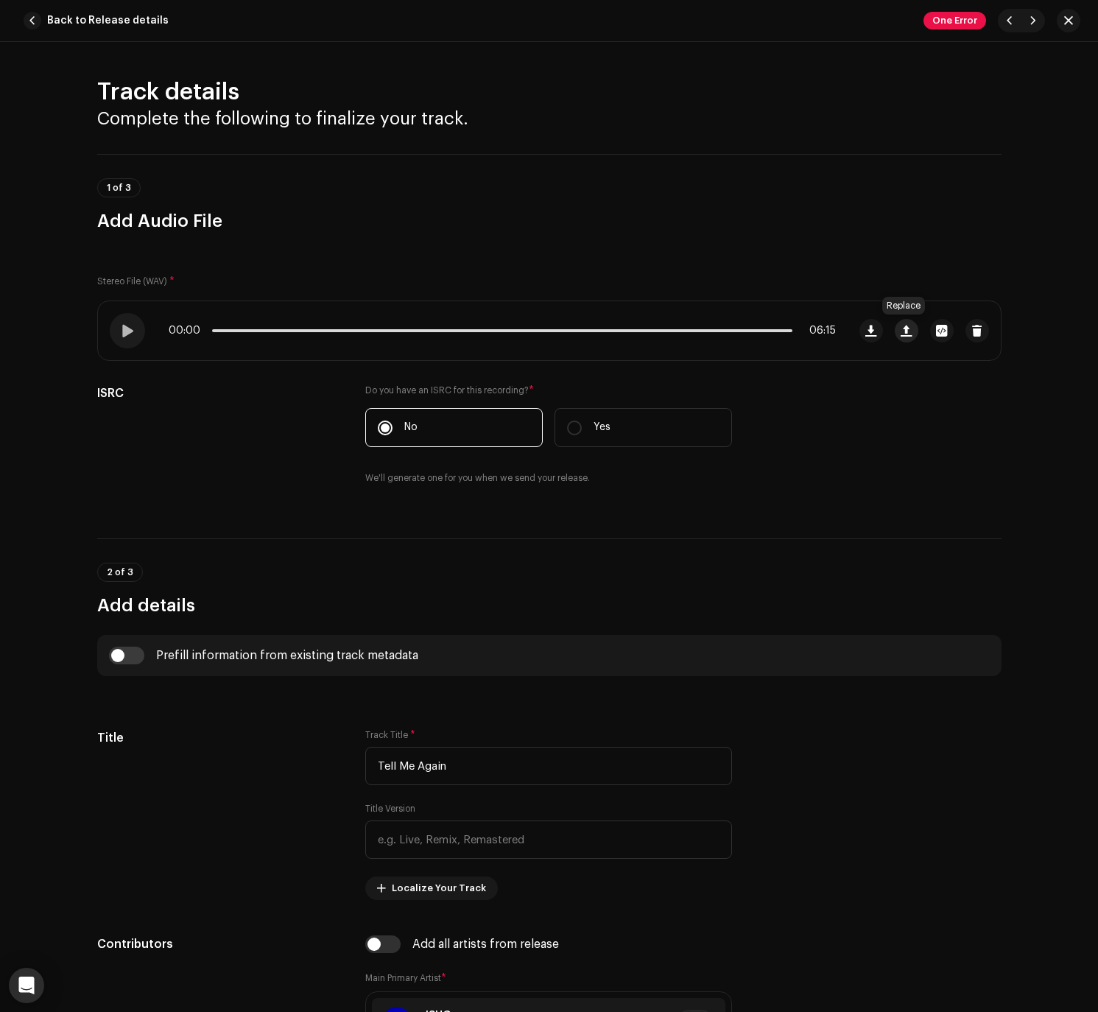
click at [839, 329] on button "button" at bounding box center [907, 331] width 24 height 24
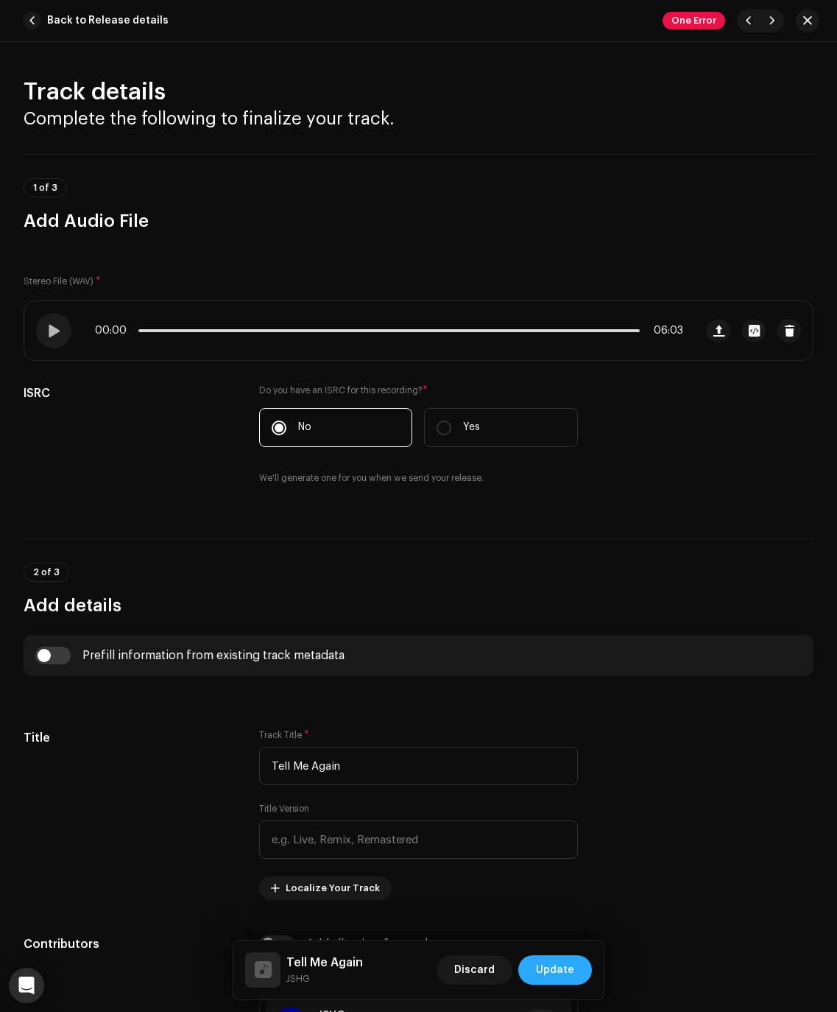
click at [569, 976] on span "Update" at bounding box center [555, 969] width 38 height 29
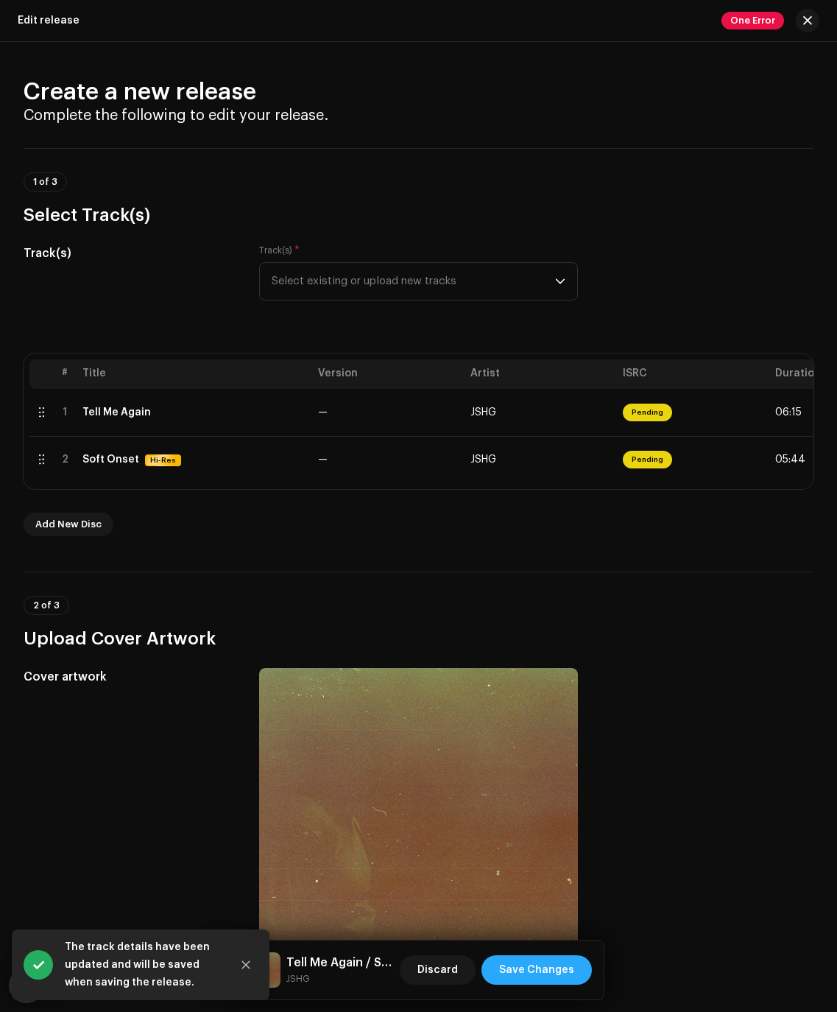
click at [549, 972] on span "Save Changes" at bounding box center [536, 969] width 75 height 29
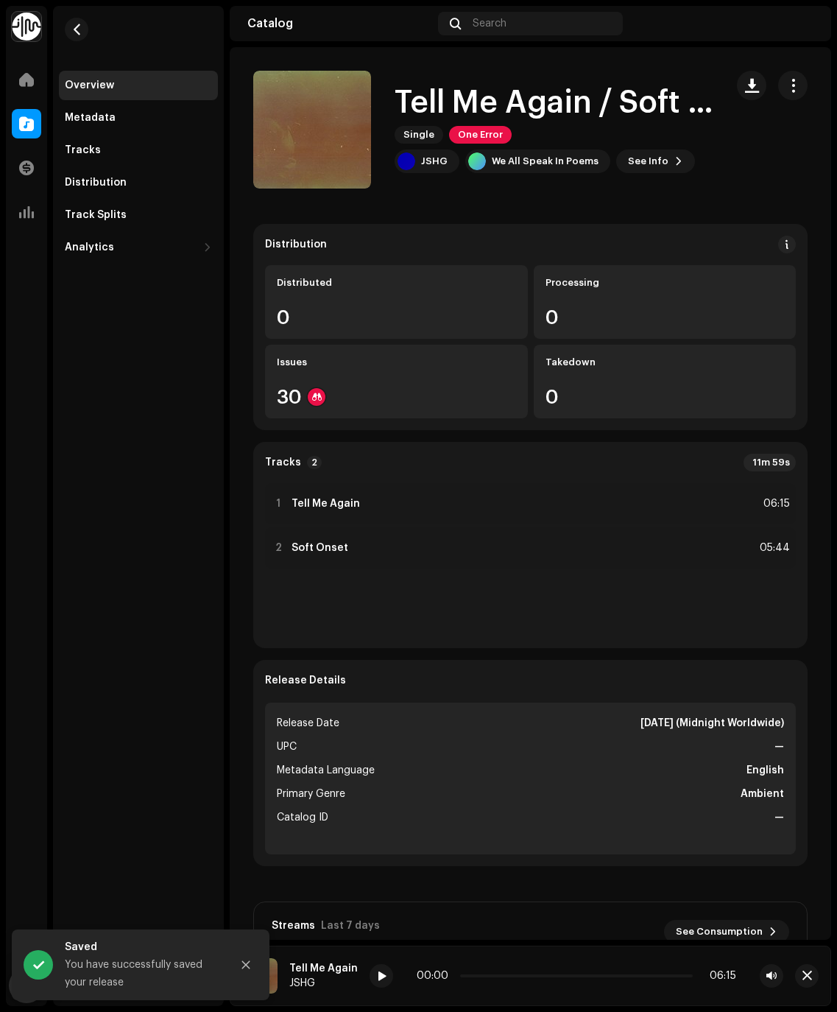
click at [468, 123] on div "Tell Me Again / Soft Onset Single One Error" at bounding box center [554, 114] width 319 height 57
click at [468, 130] on span "One Error" at bounding box center [480, 135] width 63 height 18
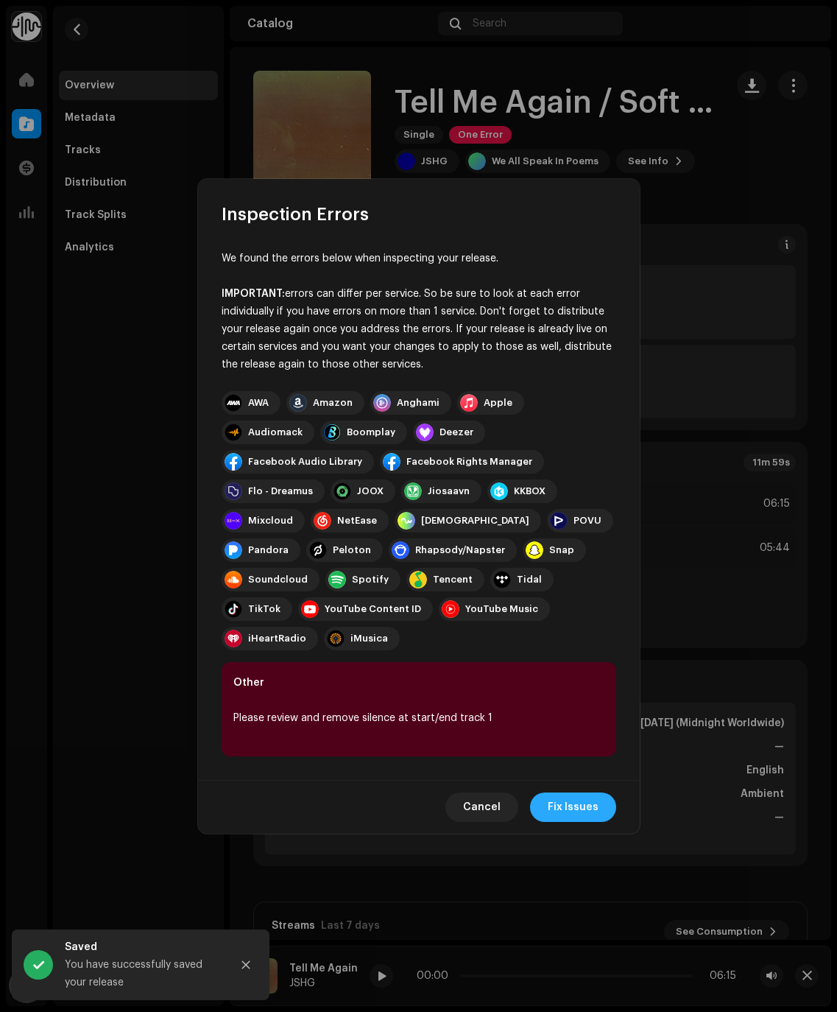
click at [573, 797] on span "Fix Issues" at bounding box center [573, 806] width 51 height 29
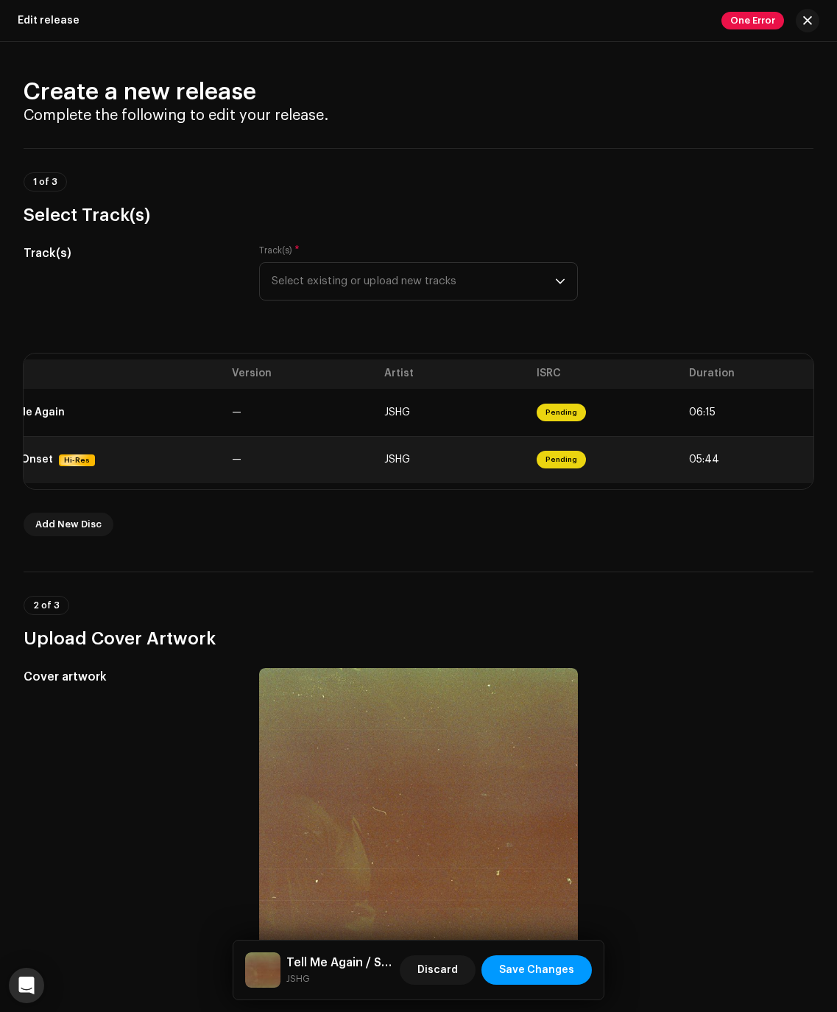
scroll to position [0, 120]
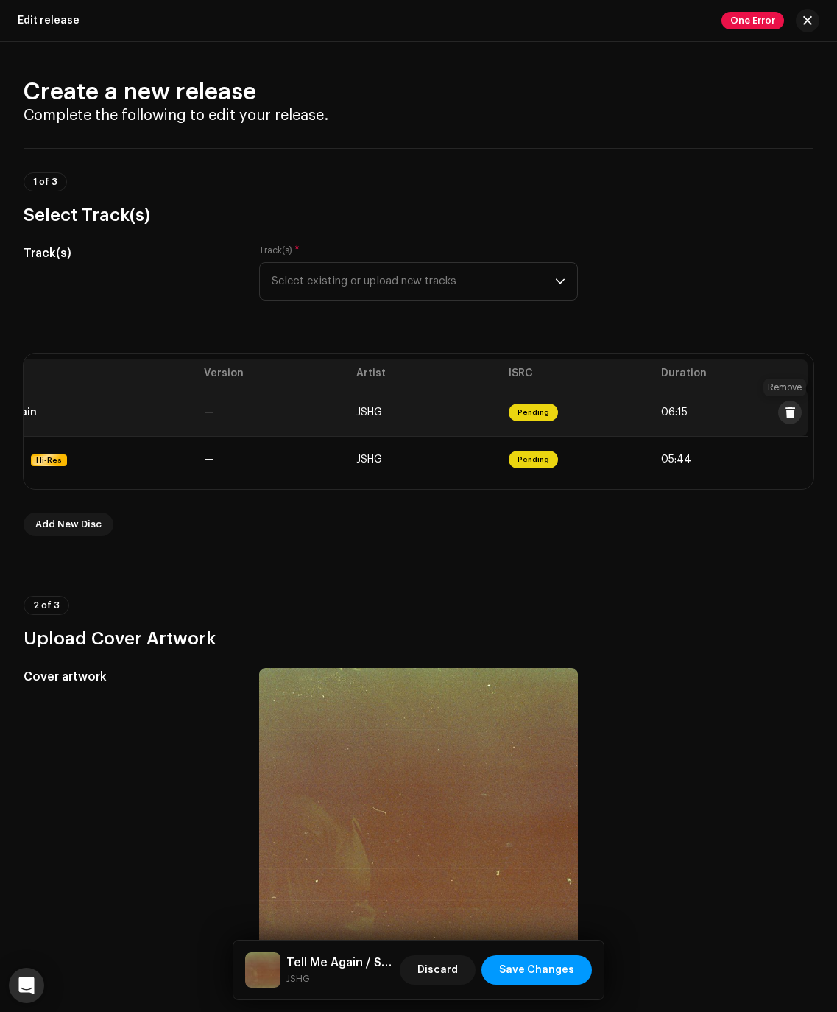
click at [785, 409] on span at bounding box center [790, 412] width 11 height 12
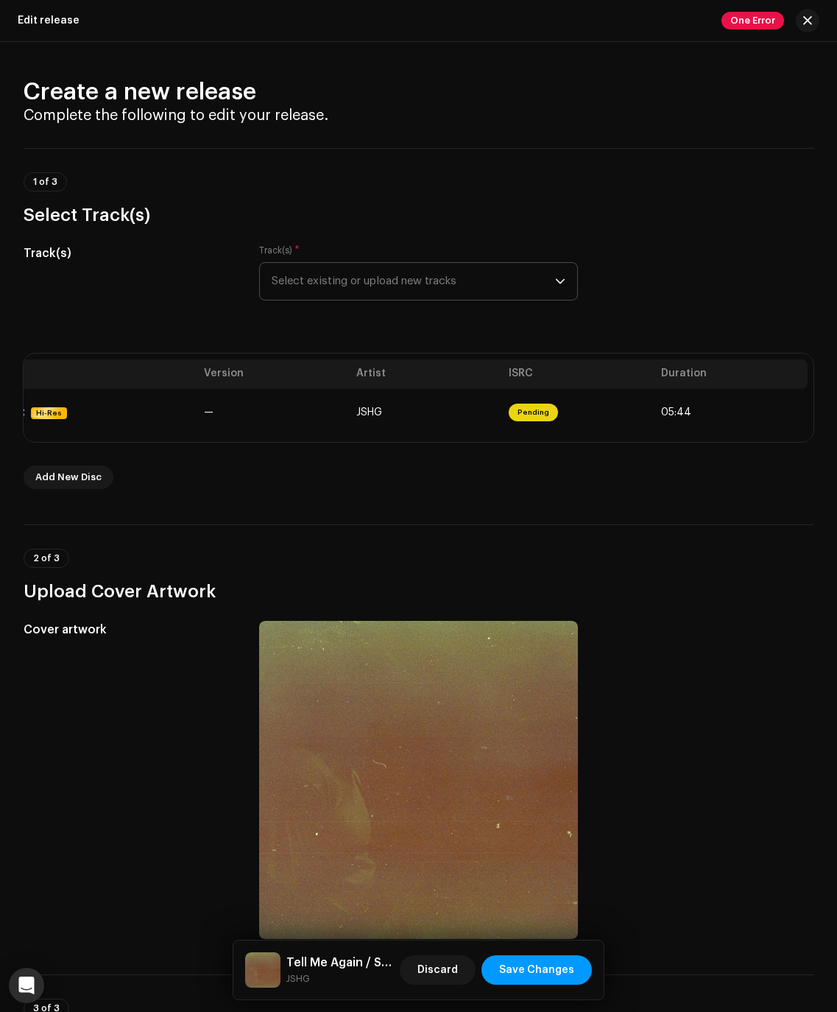
click at [405, 277] on span "Select existing or upload new tracks" at bounding box center [413, 281] width 283 height 37
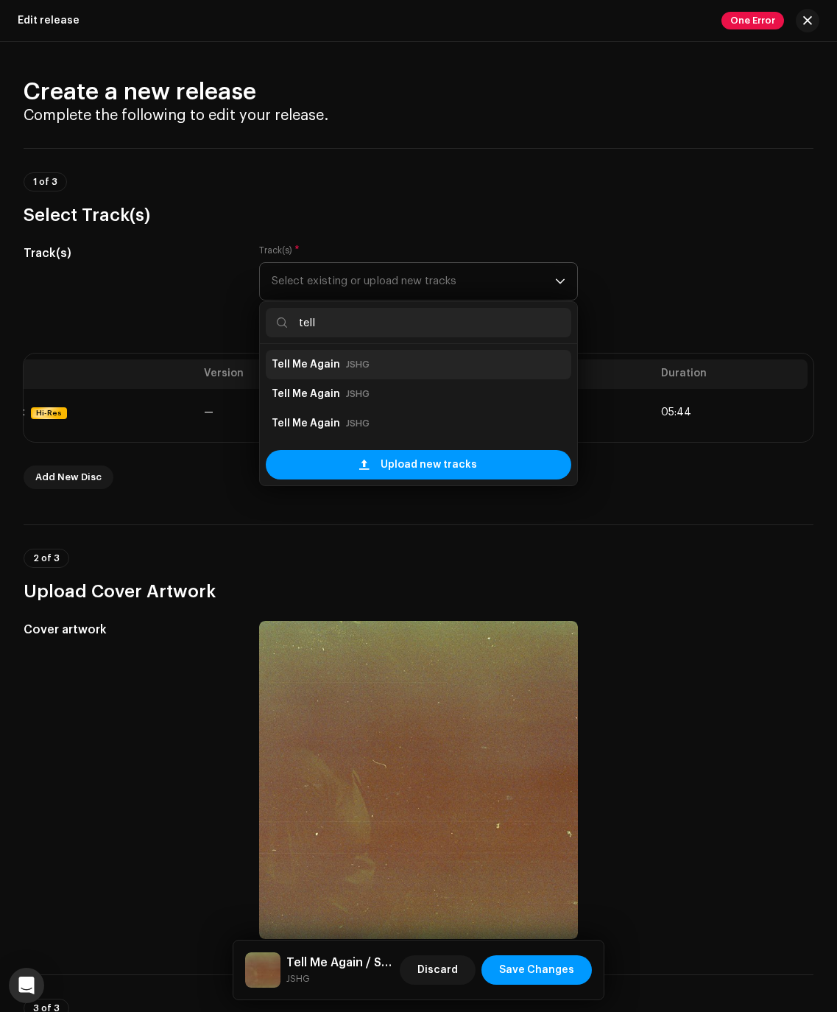
type input "tell"
click at [331, 367] on strong "Tell Me Again" at bounding box center [306, 365] width 68 height 24
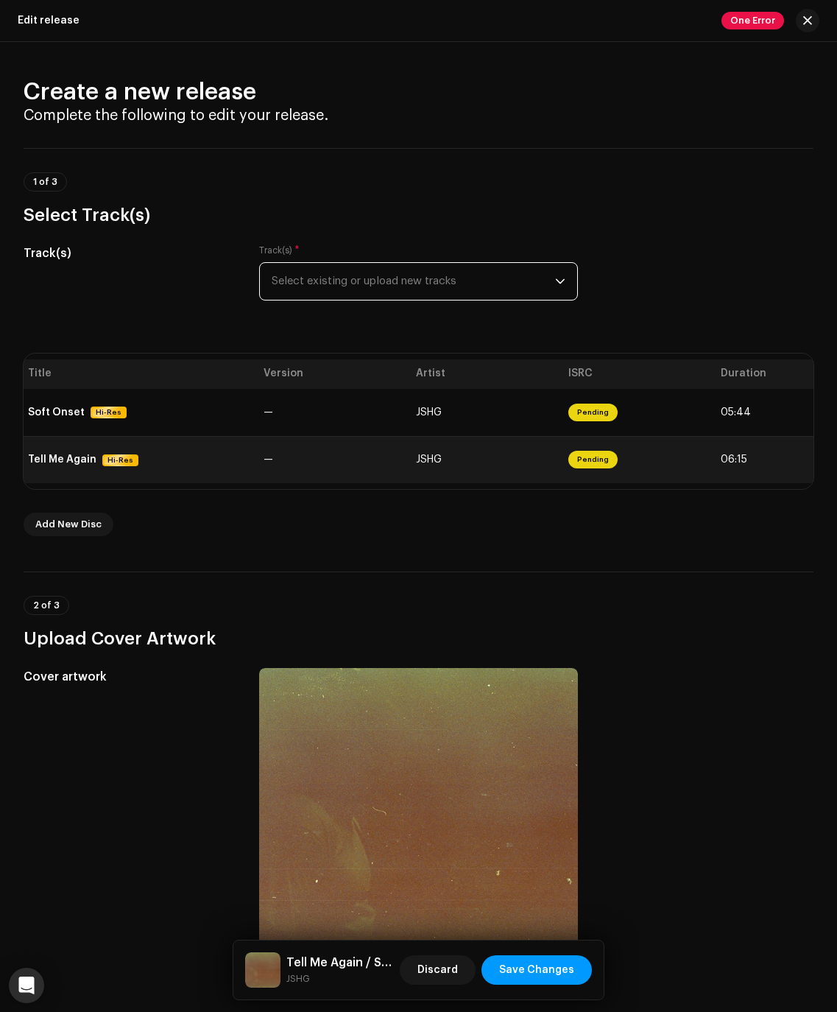
scroll to position [0, 0]
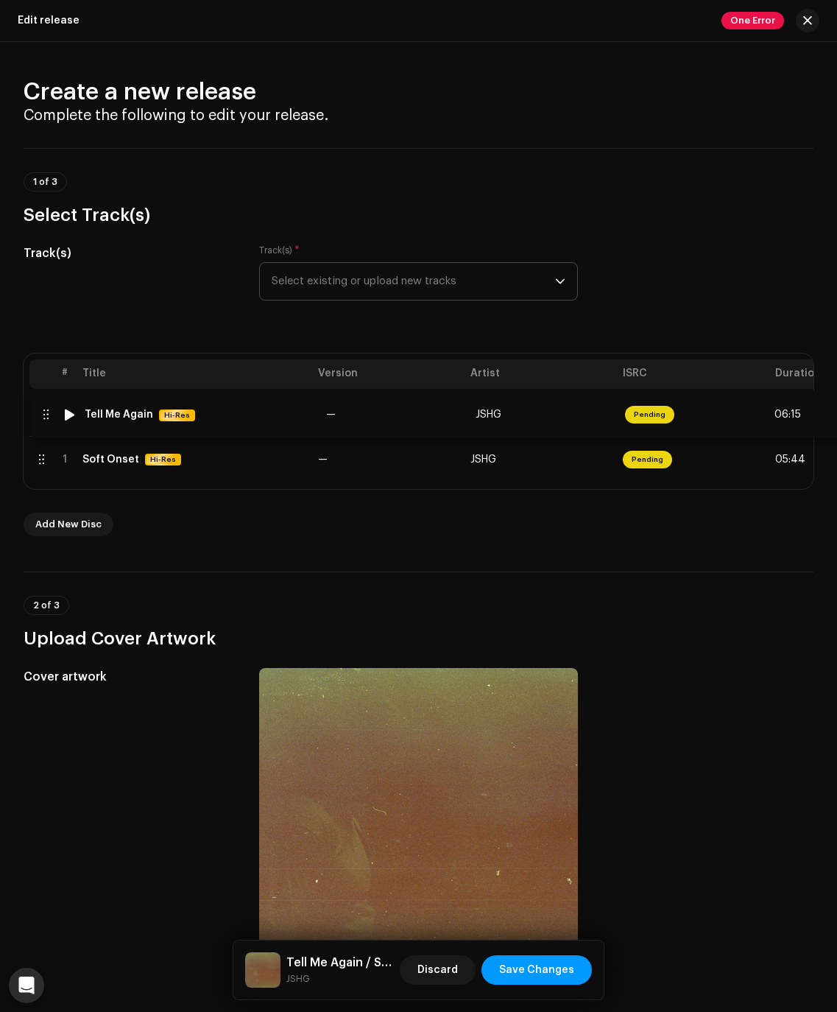
drag, startPoint x: 43, startPoint y: 461, endPoint x: 43, endPoint y: 418, distance: 43.4
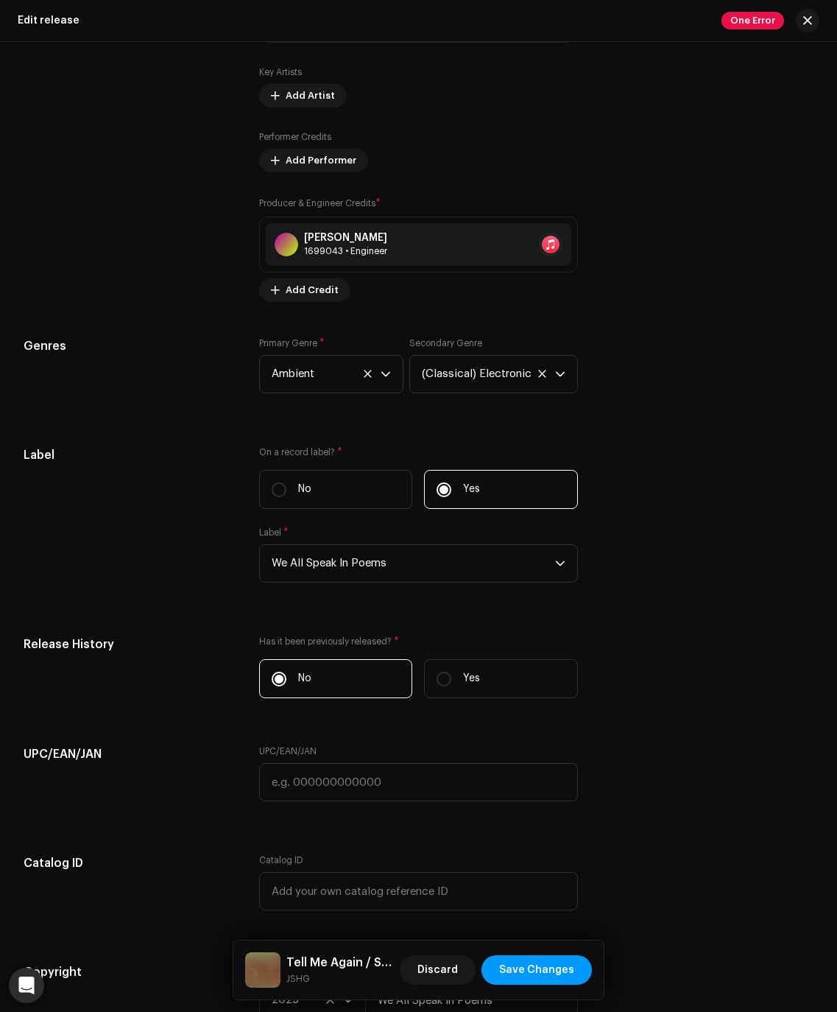
scroll to position [2183, 0]
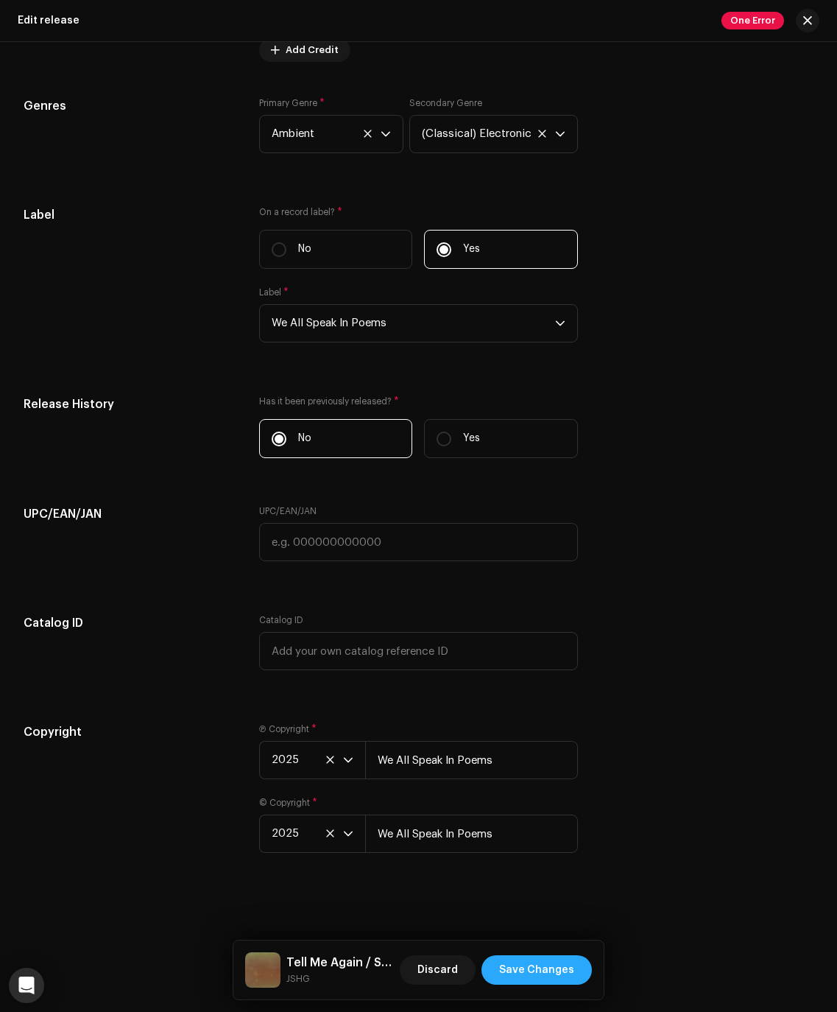
click at [543, 975] on span "Save Changes" at bounding box center [536, 969] width 75 height 29
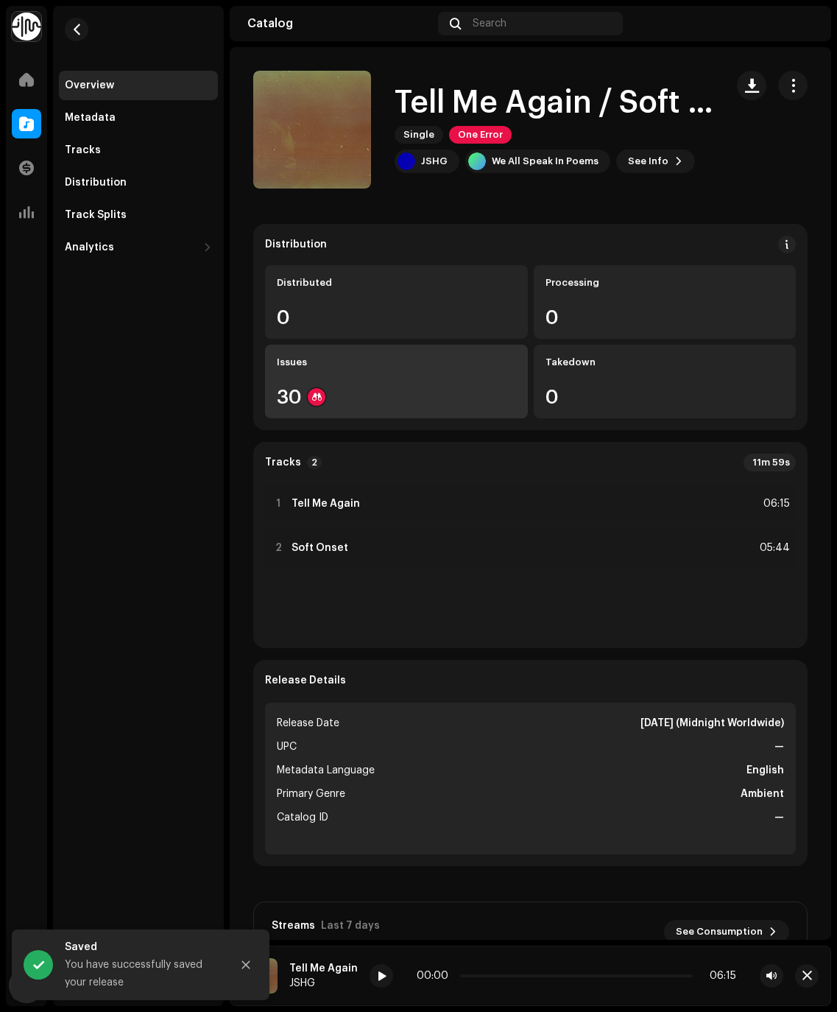
click at [416, 387] on div "Issues 30" at bounding box center [396, 382] width 263 height 74
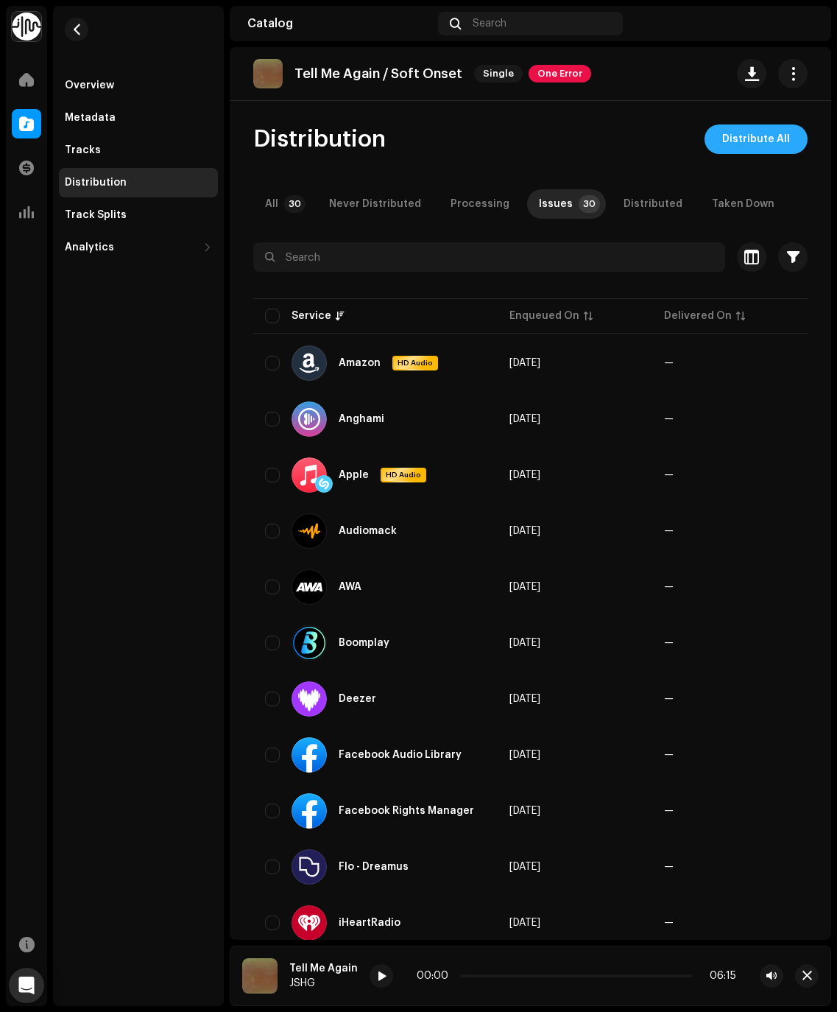
click at [736, 133] on span "Distribute All" at bounding box center [756, 138] width 68 height 29
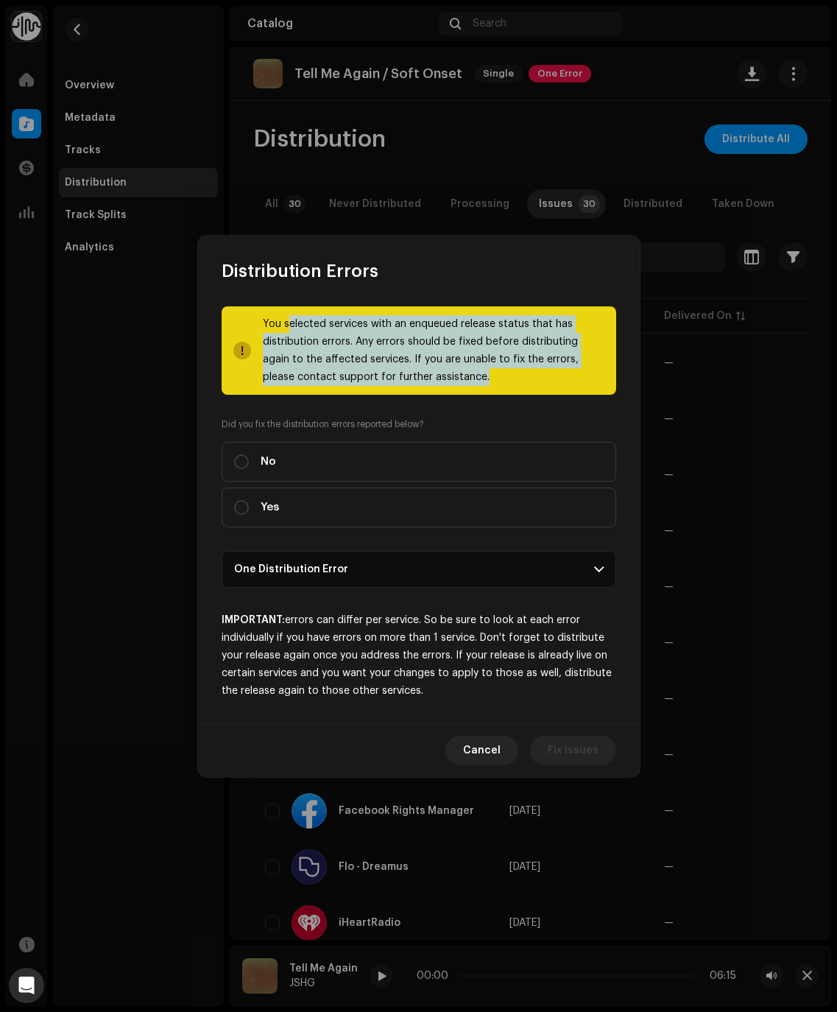
drag, startPoint x: 286, startPoint y: 320, endPoint x: 508, endPoint y: 378, distance: 229.0
click at [516, 378] on div "You selected services with an enqueued release status that has distribution err…" at bounding box center [434, 350] width 342 height 71
drag, startPoint x: 464, startPoint y: 372, endPoint x: 305, endPoint y: 328, distance: 165.1
click at [305, 328] on div "You selected services with an enqueued release status that has distribution err…" at bounding box center [434, 350] width 342 height 71
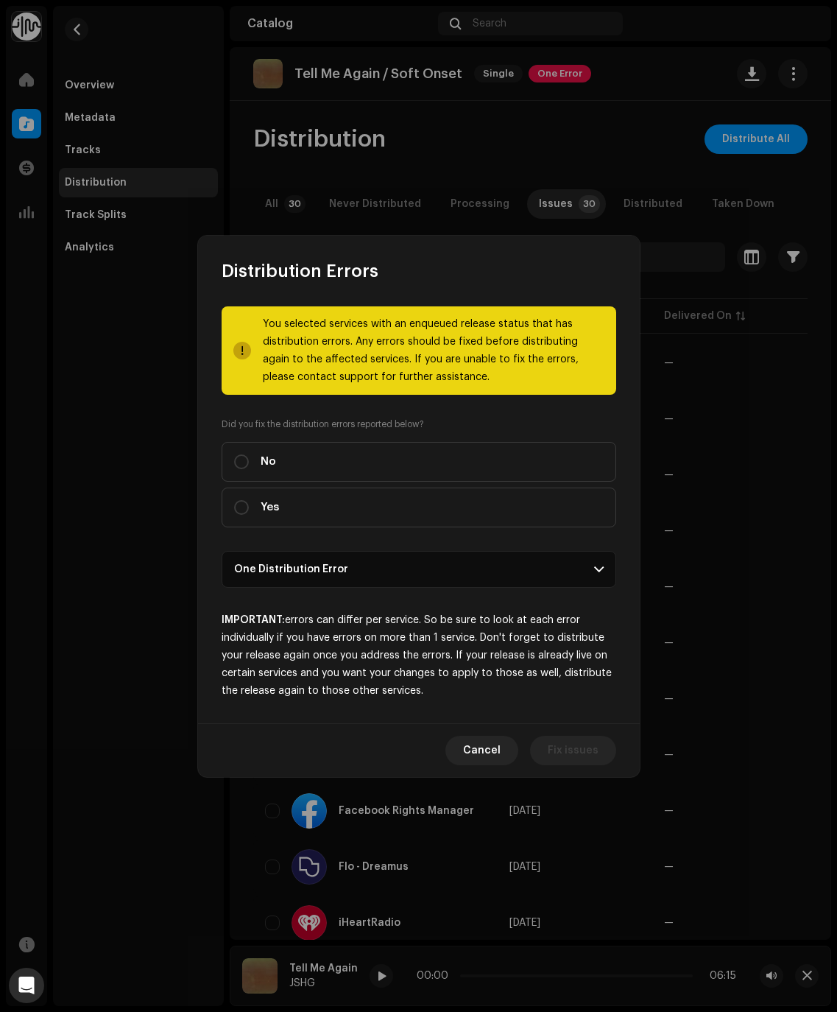
drag, startPoint x: 306, startPoint y: 343, endPoint x: 420, endPoint y: 365, distance: 116.3
click at [420, 365] on div "You selected services with an enqueued release status that has distribution err…" at bounding box center [434, 350] width 342 height 71
click at [243, 507] on input "Yes" at bounding box center [241, 507] width 15 height 15
radio input "true"
click at [527, 572] on p-accordion-header "One Distribution Error" at bounding box center [419, 569] width 395 height 37
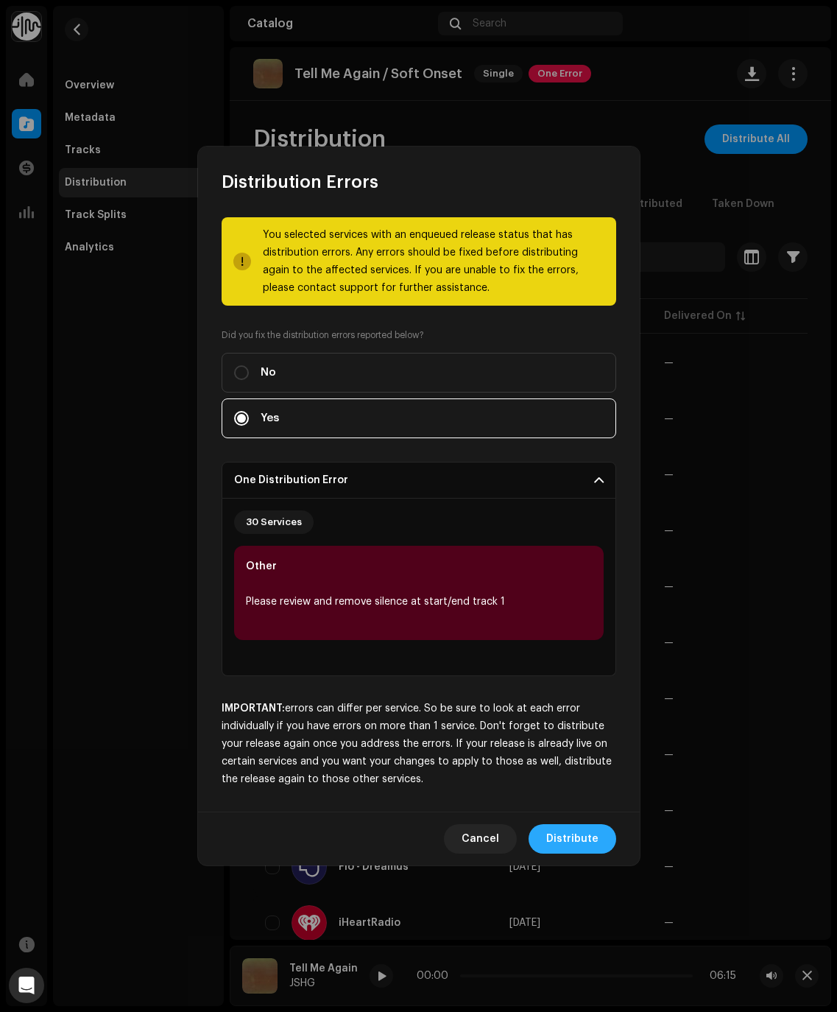
click at [555, 835] on span "Distribute" at bounding box center [572, 838] width 52 height 29
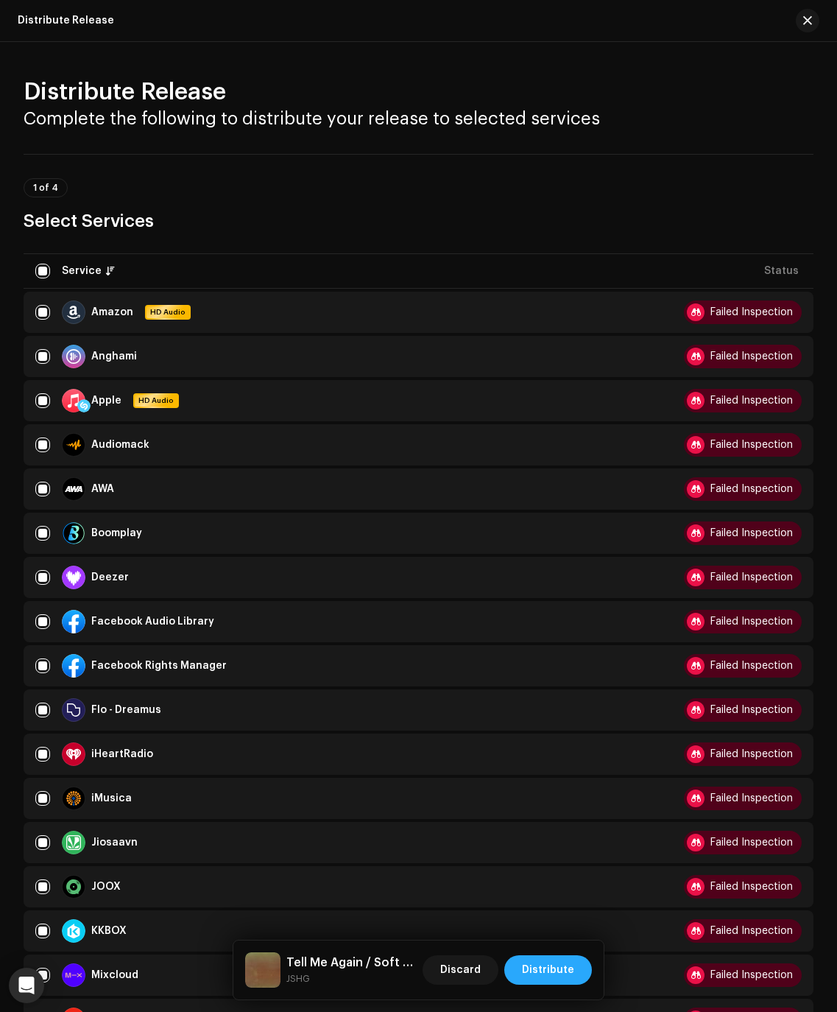
click at [538, 971] on span "Distribute" at bounding box center [548, 969] width 52 height 29
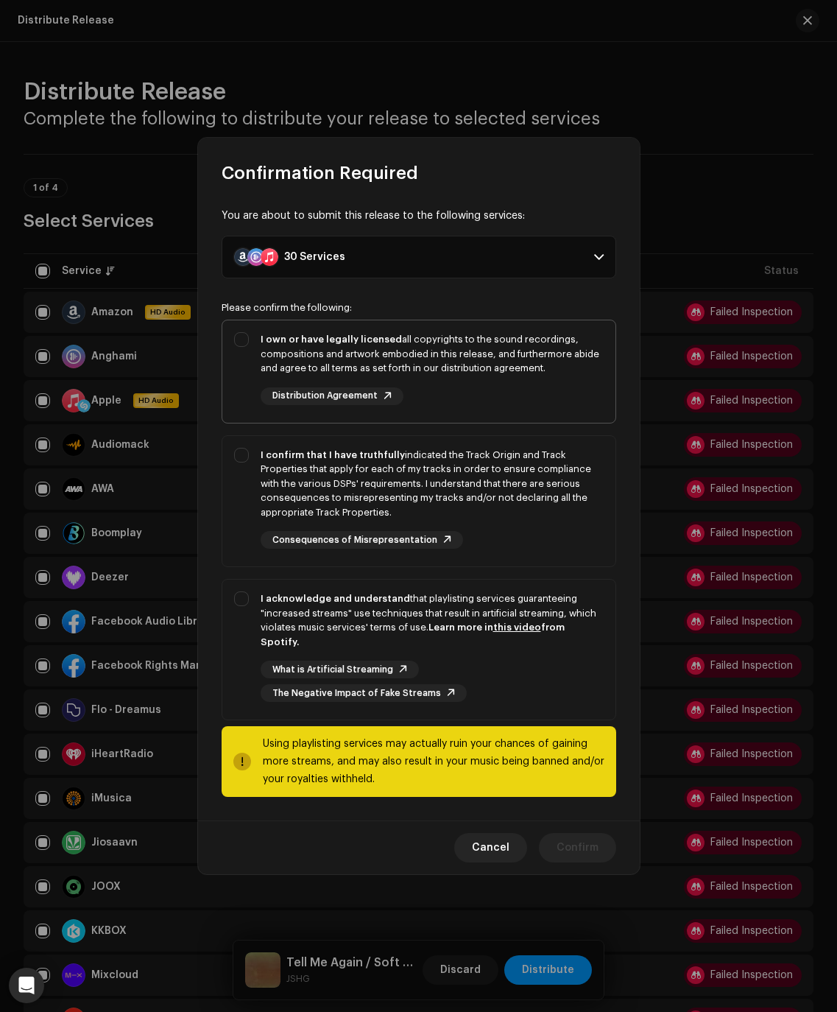
click at [303, 367] on div "I own or have legally licensed all copyrights to the sound recordings, composit…" at bounding box center [432, 353] width 343 height 43
checkbox input "true"
click at [300, 479] on div "I confirm that I have truthfully indicated the Track Origin and Track Propertie…" at bounding box center [432, 484] width 343 height 72
checkbox input "true"
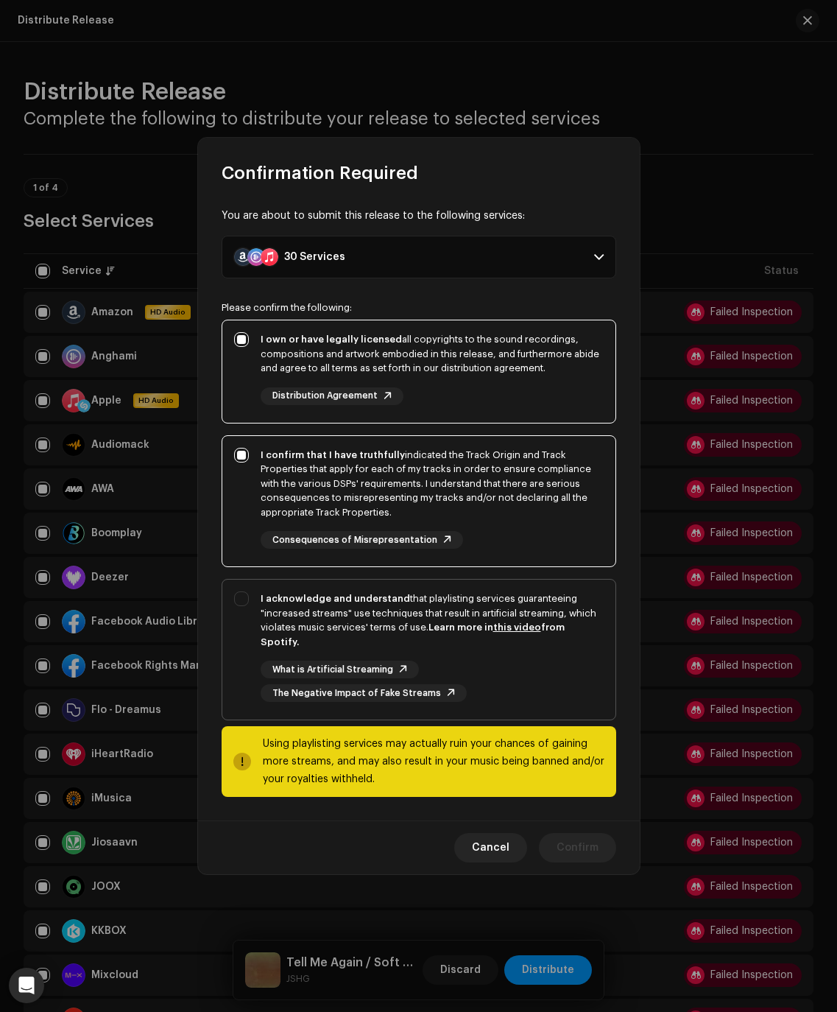
click at [278, 618] on div "I acknowledge and understand that playlisting services guaranteeing "increased …" at bounding box center [432, 619] width 343 height 57
checkbox input "true"
click at [577, 839] on span "Confirm" at bounding box center [578, 847] width 42 height 29
